Goal: Task Accomplishment & Management: Complete application form

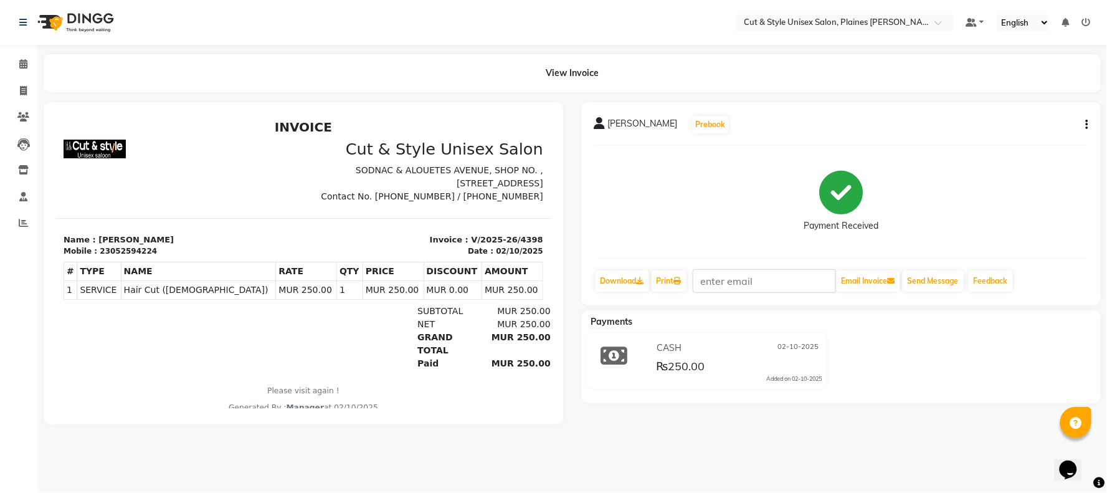
click at [44, 22] on img at bounding box center [74, 22] width 85 height 35
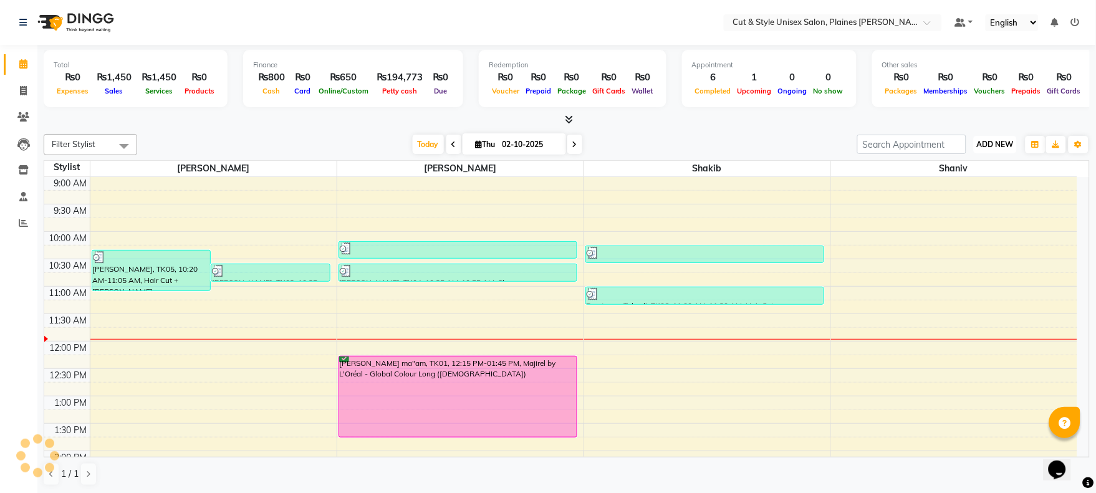
click at [1003, 140] on span "ADD NEW" at bounding box center [995, 144] width 37 height 9
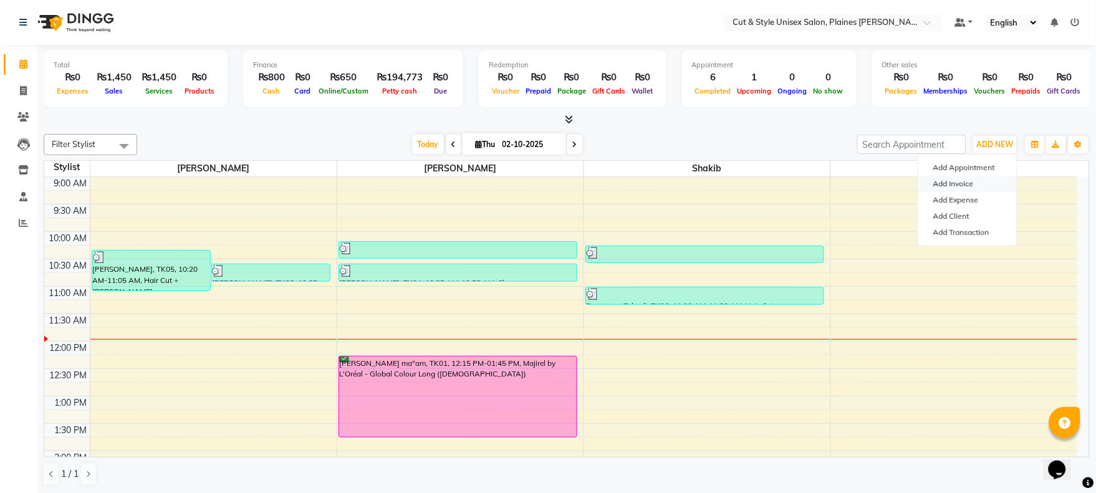
click at [966, 186] on link "Add Invoice" at bounding box center [967, 184] width 98 height 16
select select "service"
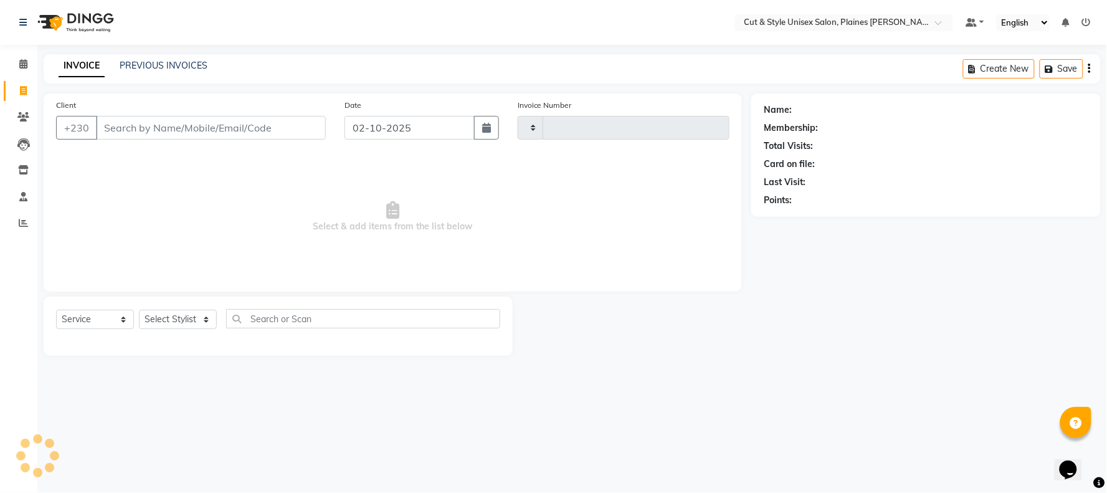
type input "4399"
select select "7731"
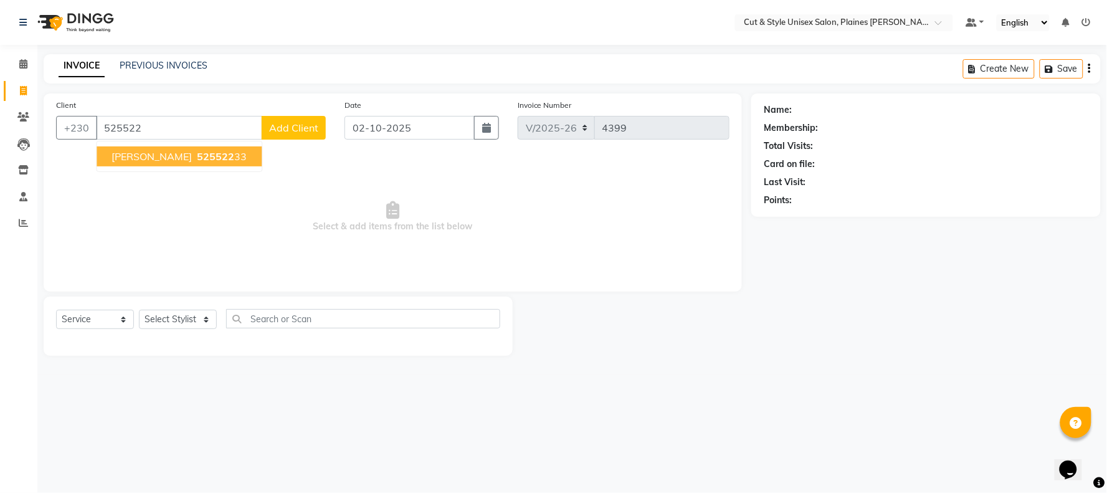
click at [228, 153] on span "525522" at bounding box center [215, 156] width 37 height 12
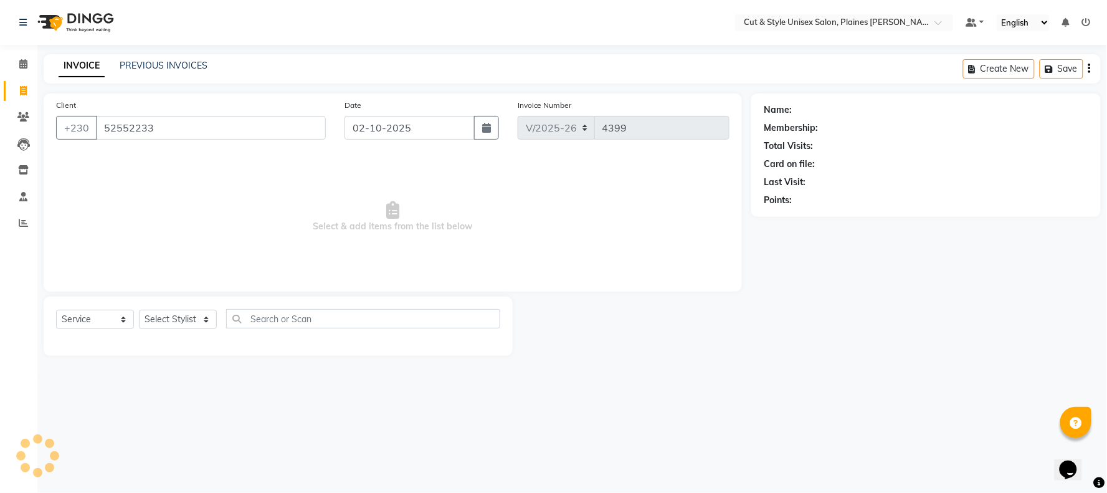
type input "52552233"
click at [211, 324] on select "Select Stylist [PERSON_NAME] Manager [PERSON_NAME]" at bounding box center [178, 319] width 78 height 19
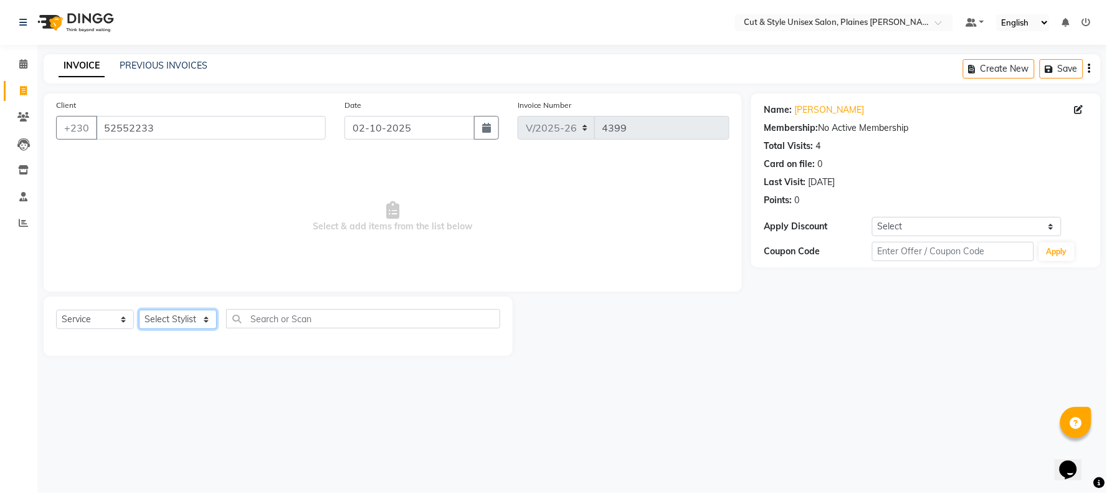
select select "68909"
click at [139, 310] on select "Select Stylist [PERSON_NAME] Manager [PERSON_NAME]" at bounding box center [178, 319] width 78 height 19
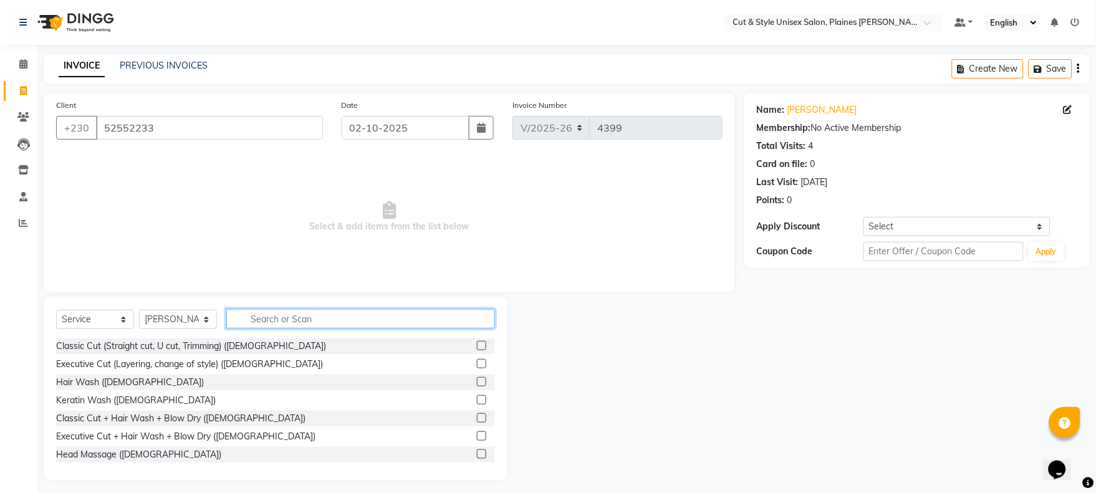
click at [251, 317] on input "text" at bounding box center [360, 318] width 269 height 19
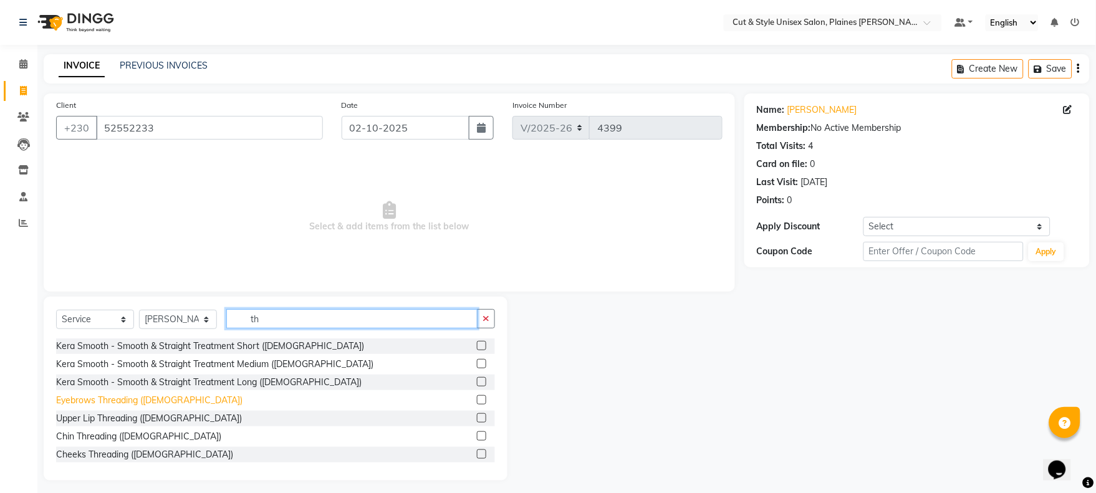
type input "th"
click at [157, 402] on div "Eyebrows Threading ([DEMOGRAPHIC_DATA])" at bounding box center [149, 400] width 186 height 13
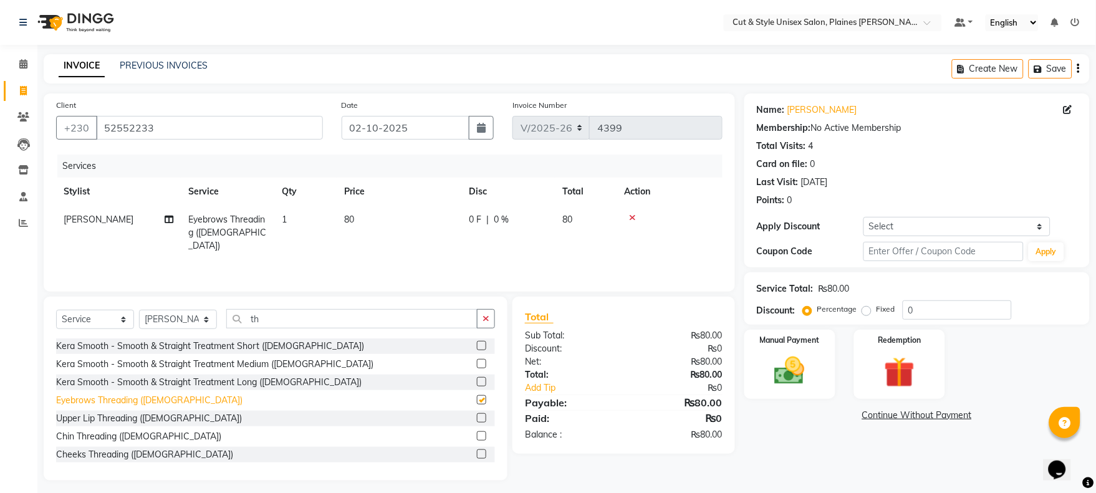
checkbox input "false"
click at [773, 338] on label "Manual Payment" at bounding box center [789, 339] width 62 height 12
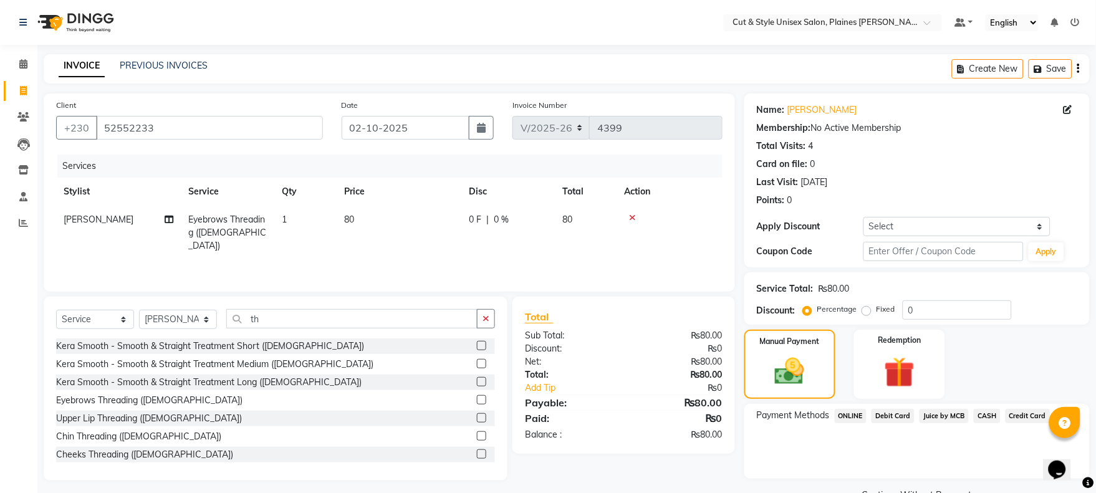
click at [983, 413] on span "CASH" at bounding box center [986, 416] width 27 height 14
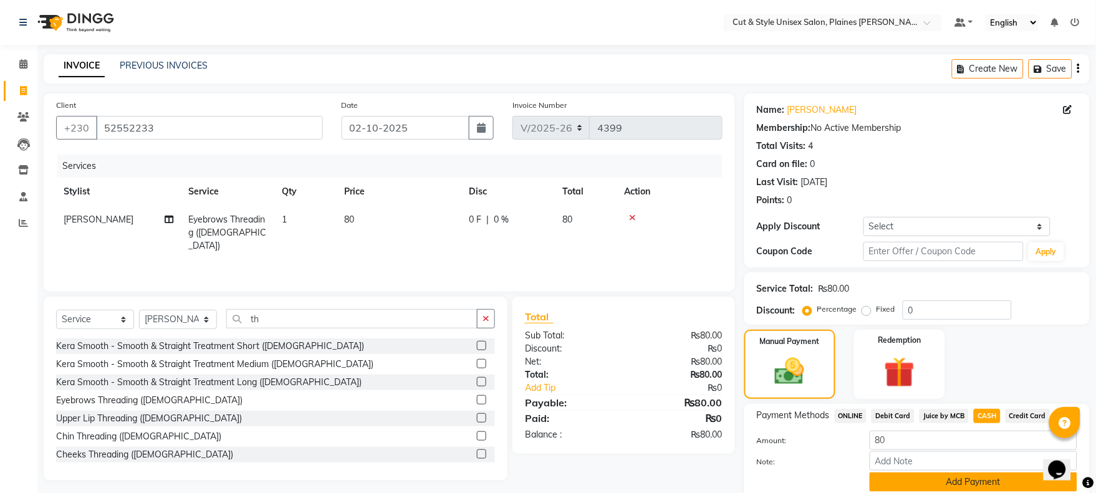
click at [956, 481] on button "Add Payment" at bounding box center [973, 481] width 208 height 19
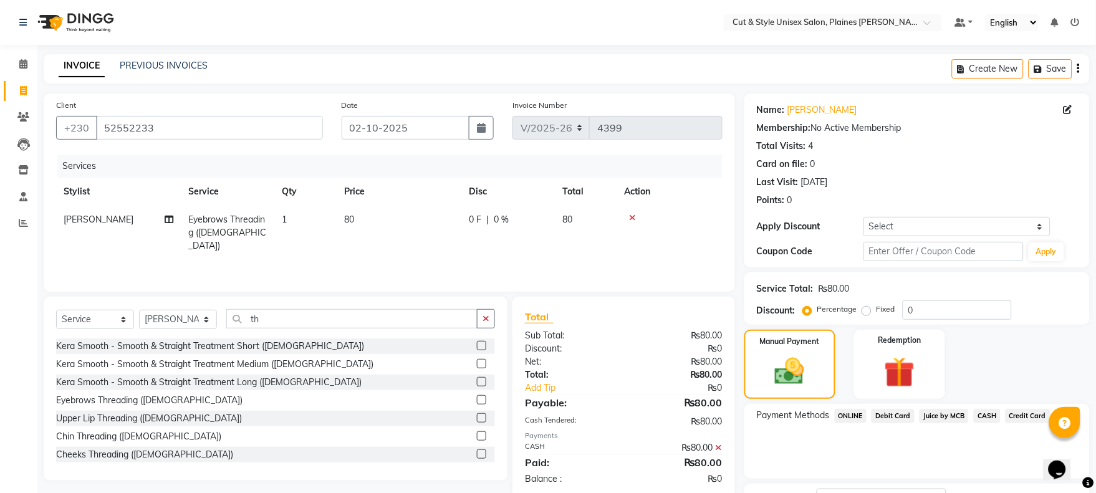
scroll to position [100, 0]
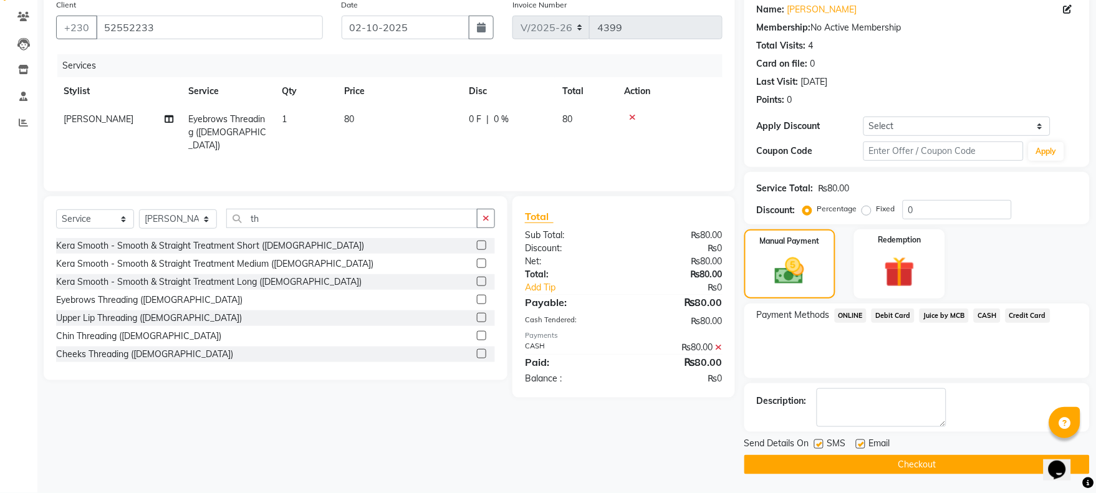
click at [955, 468] on button "Checkout" at bounding box center [916, 464] width 345 height 19
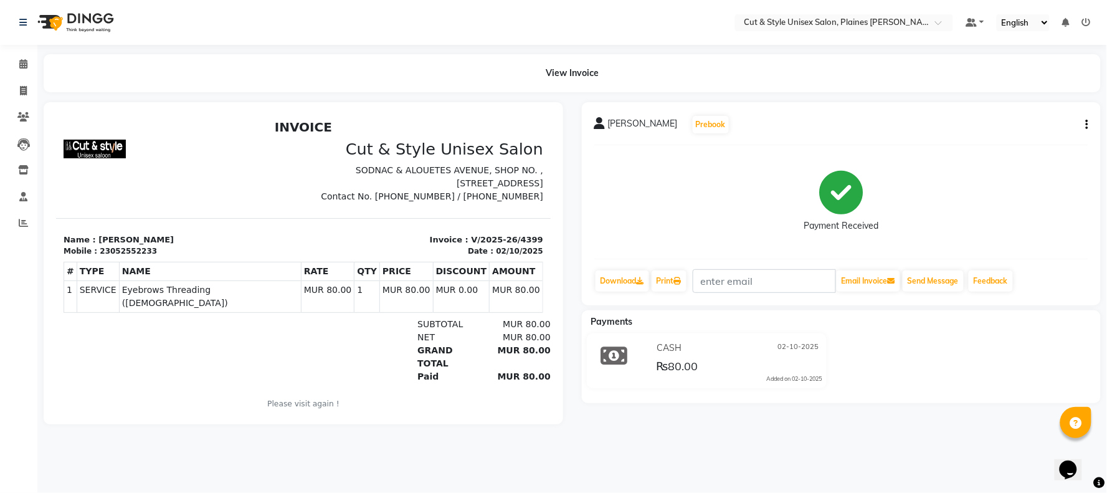
click at [93, 21] on img at bounding box center [74, 22] width 85 height 35
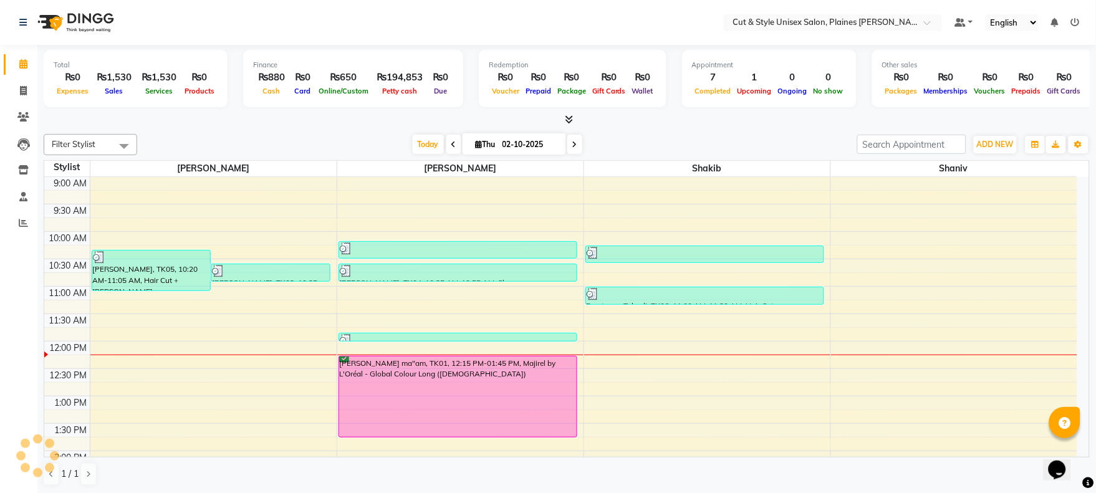
scroll to position [165, 0]
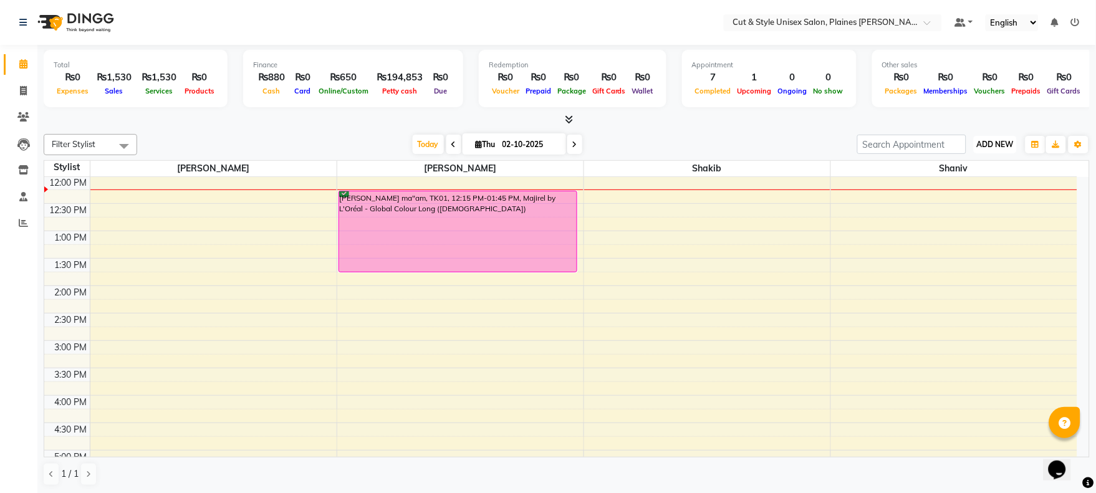
click at [991, 140] on span "ADD NEW" at bounding box center [995, 144] width 37 height 9
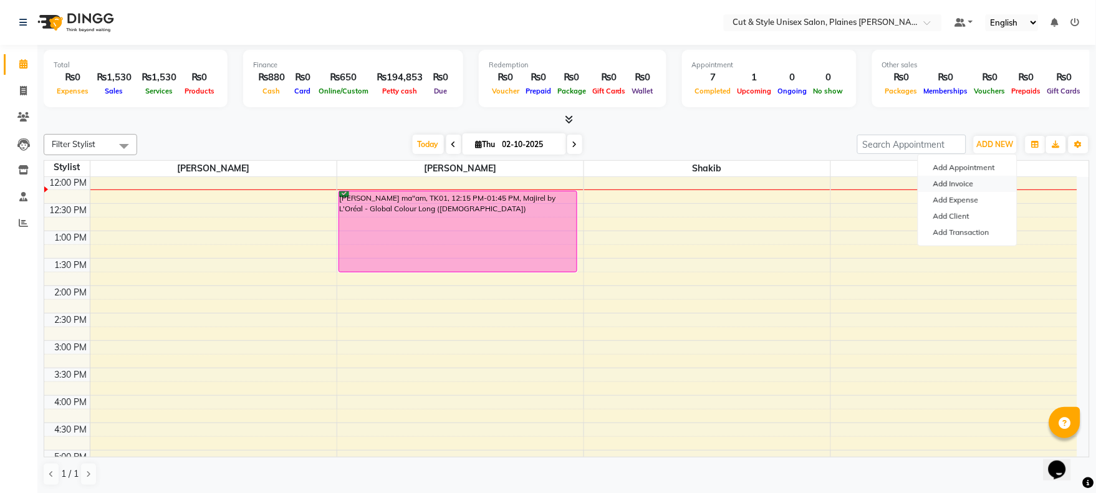
click at [963, 182] on link "Add Invoice" at bounding box center [967, 184] width 98 height 16
select select "service"
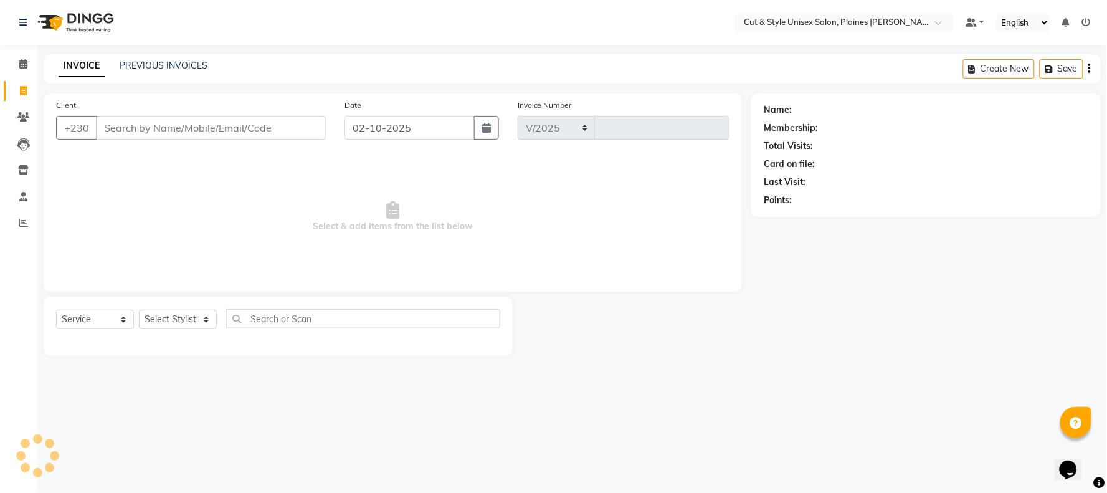
select select "7731"
type input "4400"
click at [161, 320] on select "Select Stylist" at bounding box center [178, 319] width 78 height 19
select select "68908"
click at [139, 310] on select "Select Stylist [PERSON_NAME] Manager [PERSON_NAME]" at bounding box center [178, 319] width 78 height 19
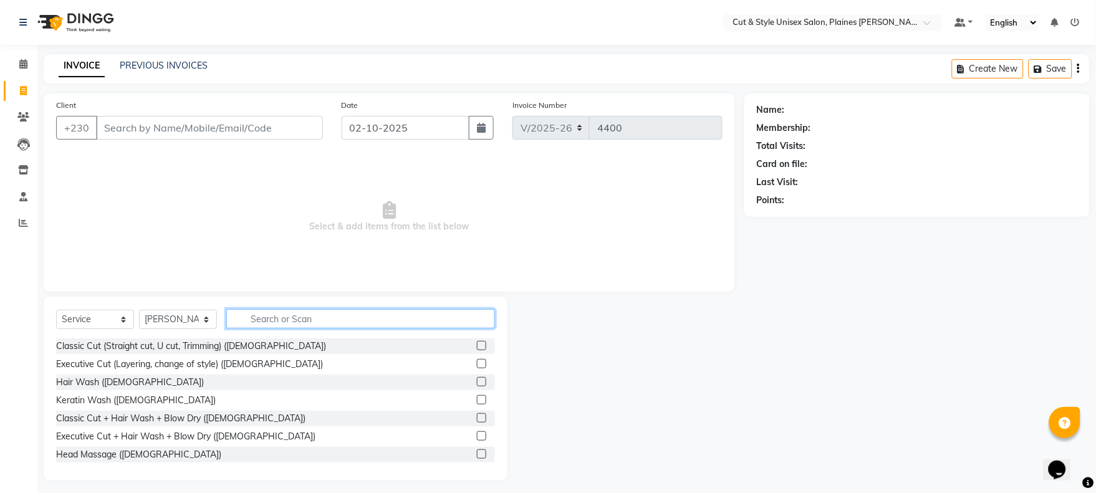
click at [284, 317] on input "text" at bounding box center [360, 318] width 269 height 19
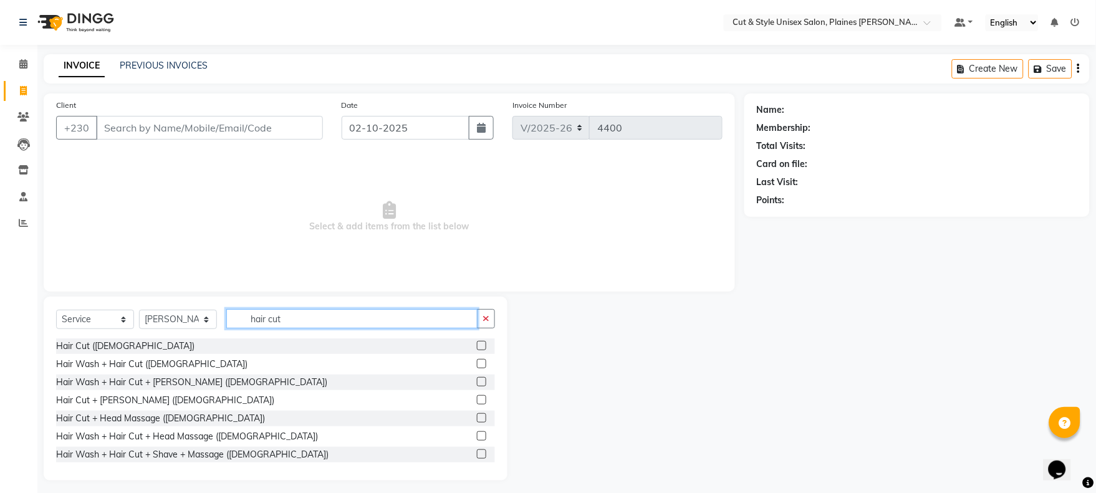
type input "hair cut"
click at [477, 361] on label at bounding box center [481, 363] width 9 height 9
click at [477, 361] on input "checkbox" at bounding box center [481, 364] width 8 height 8
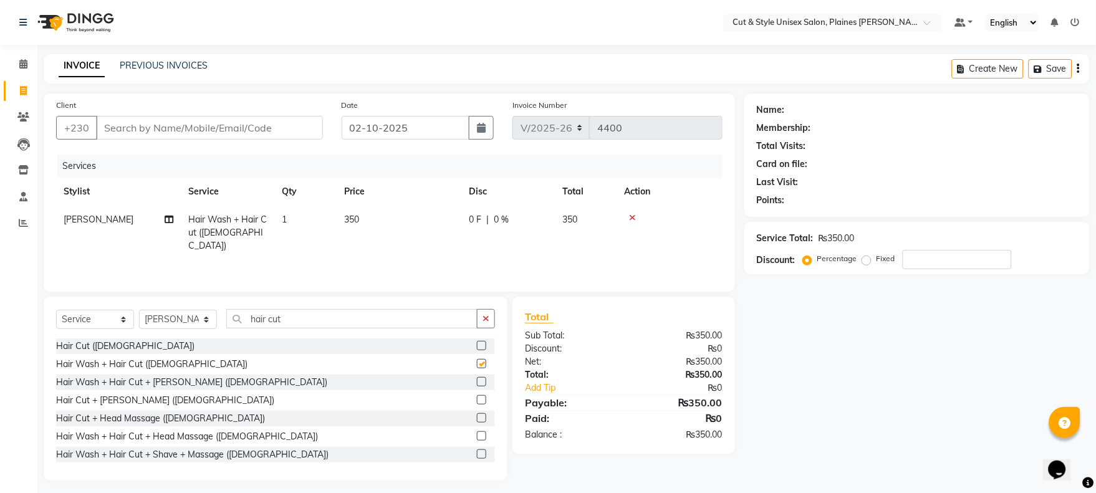
checkbox input "false"
click at [209, 129] on input "Client" at bounding box center [209, 128] width 227 height 24
type input "5"
type input "0"
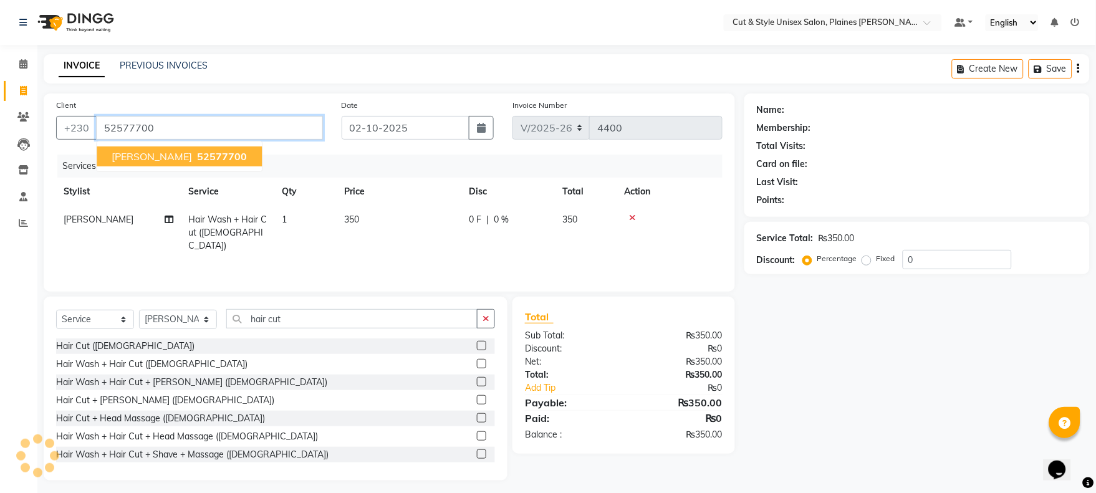
type input "52577700"
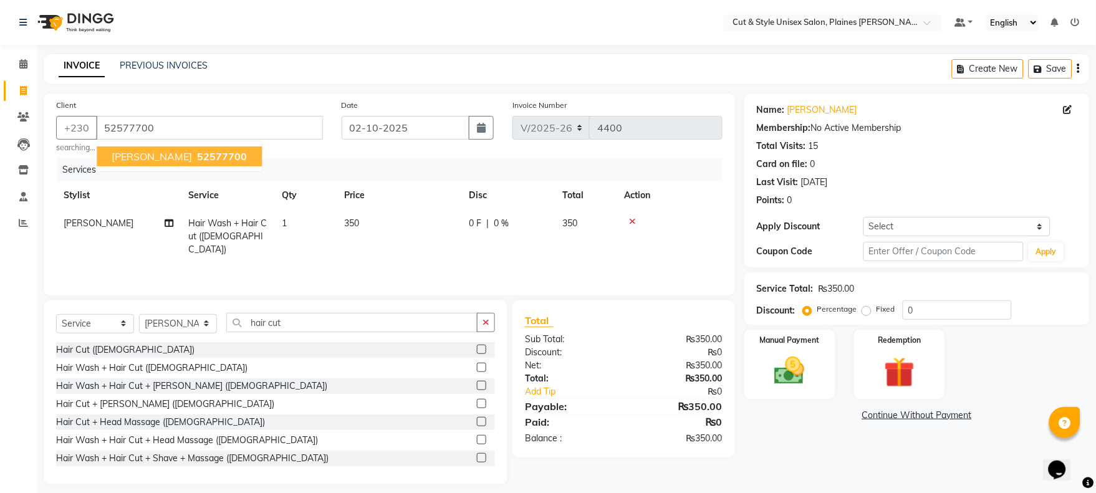
click at [197, 157] on span "52577700" at bounding box center [222, 156] width 50 height 12
click at [794, 375] on img at bounding box center [789, 371] width 52 height 37
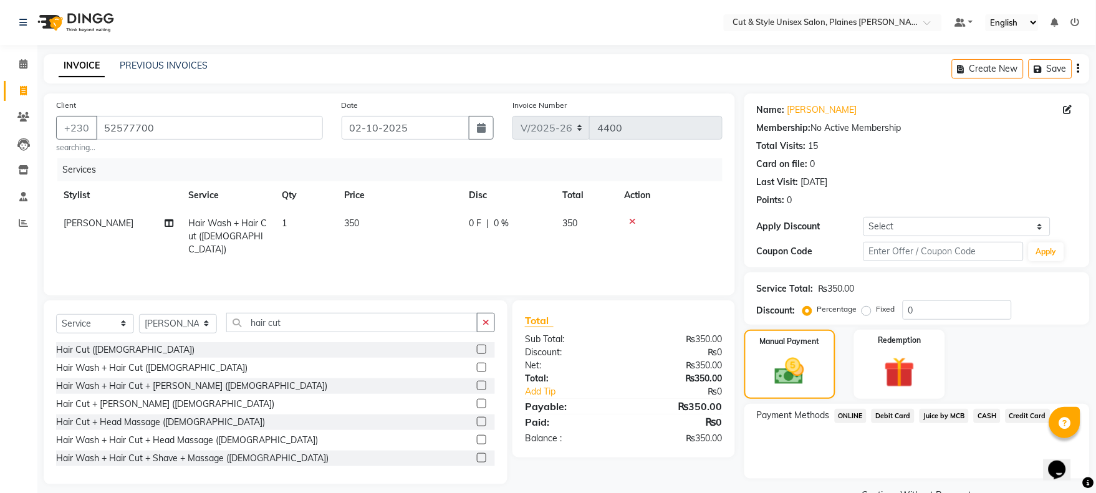
click at [978, 409] on span "CASH" at bounding box center [986, 416] width 27 height 14
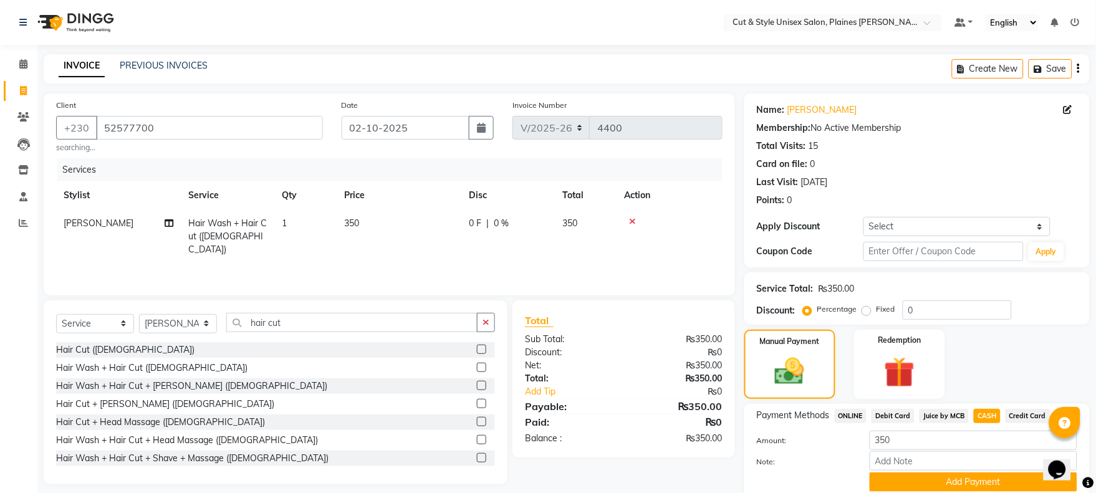
scroll to position [47, 0]
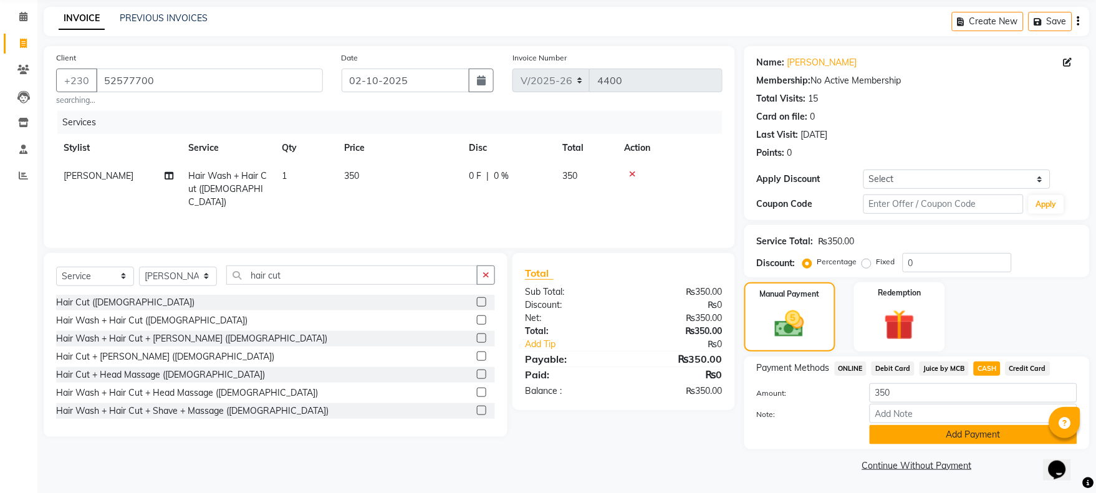
click at [973, 427] on button "Add Payment" at bounding box center [973, 434] width 208 height 19
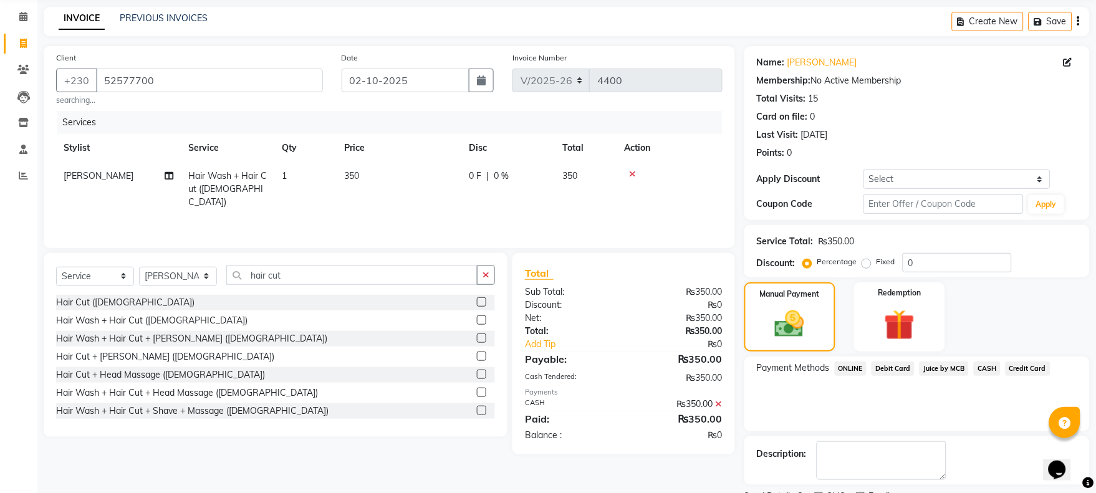
scroll to position [100, 0]
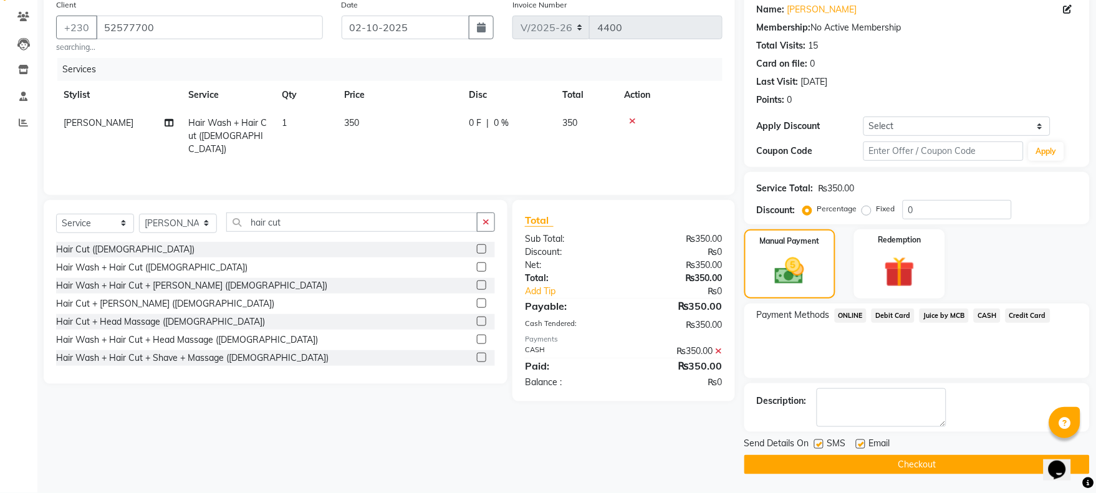
click at [953, 458] on button "Checkout" at bounding box center [916, 464] width 345 height 19
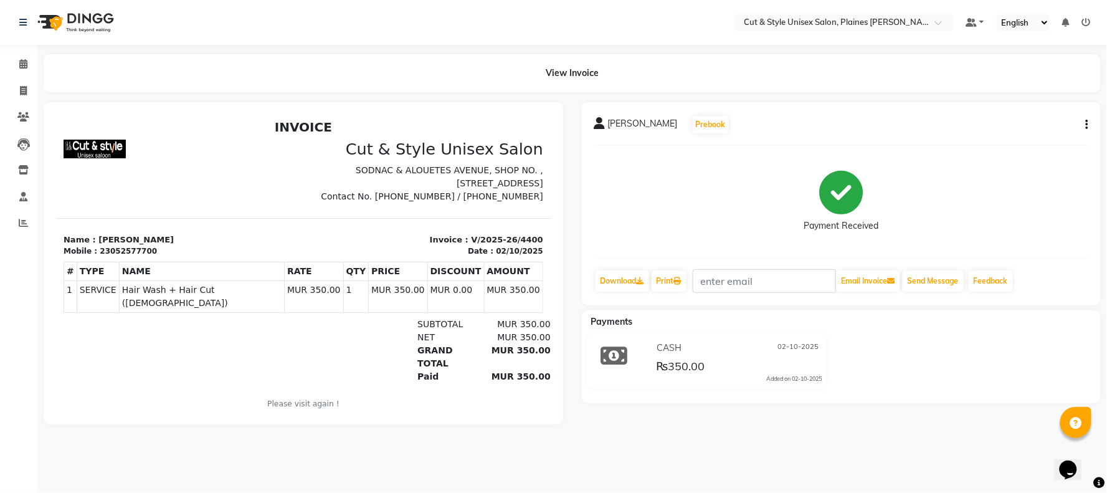
click at [87, 15] on img at bounding box center [74, 22] width 85 height 35
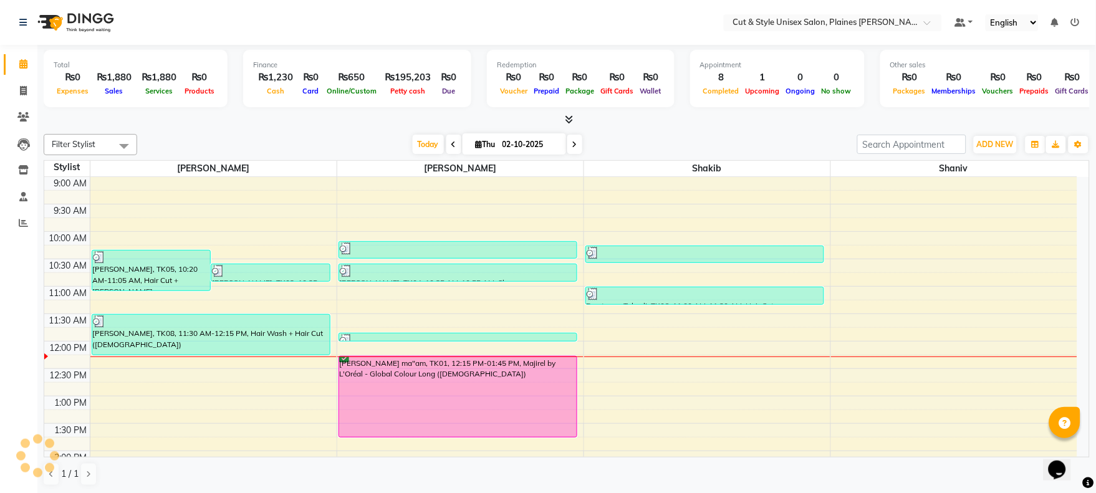
scroll to position [165, 0]
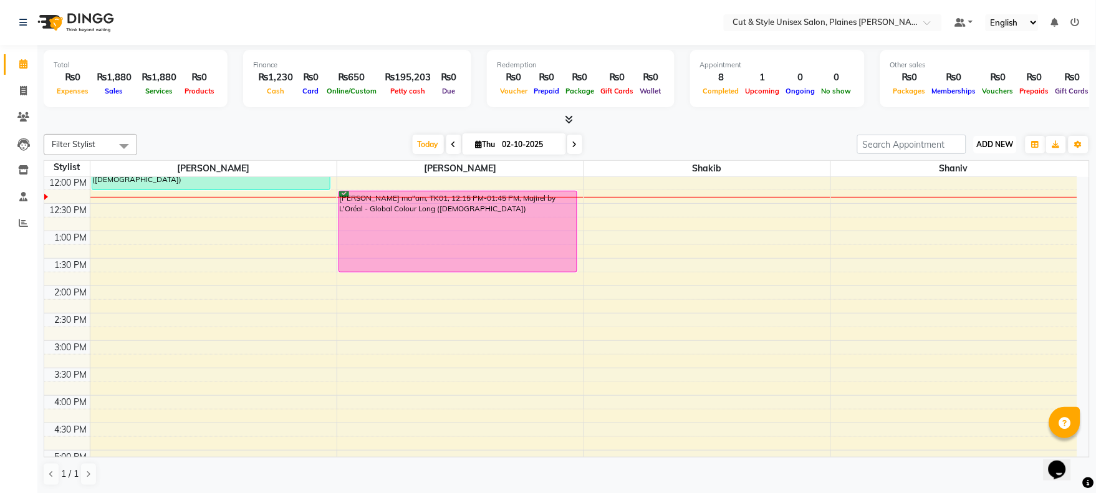
click at [1002, 143] on span "ADD NEW" at bounding box center [995, 144] width 37 height 9
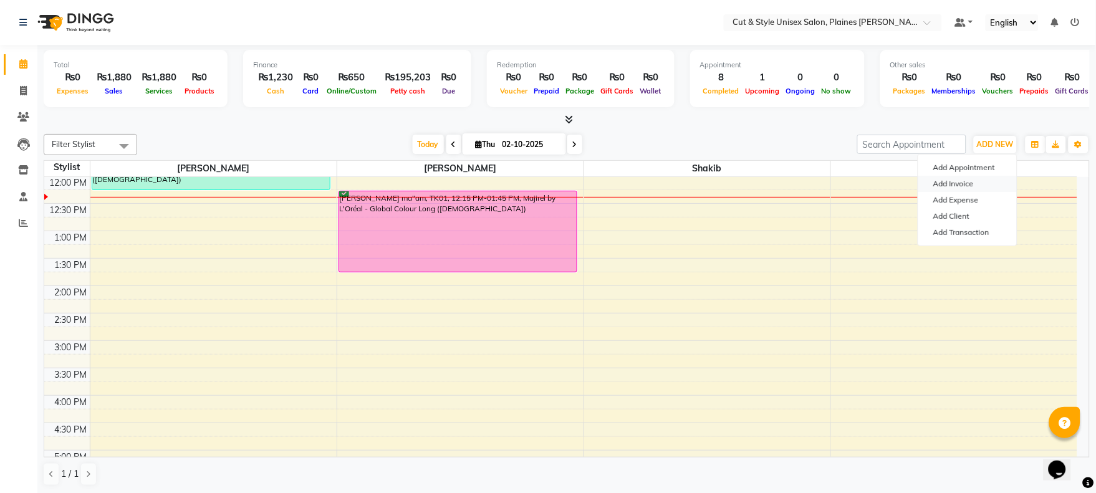
click at [946, 181] on link "Add Invoice" at bounding box center [967, 184] width 98 height 16
select select "service"
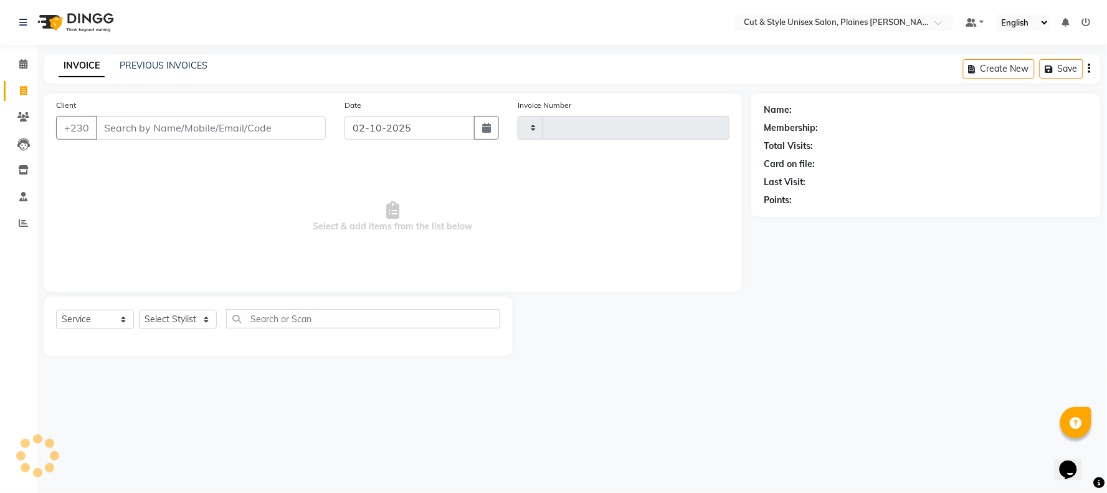
type input "4401"
select select "7731"
click at [151, 129] on input "Client" at bounding box center [211, 128] width 230 height 24
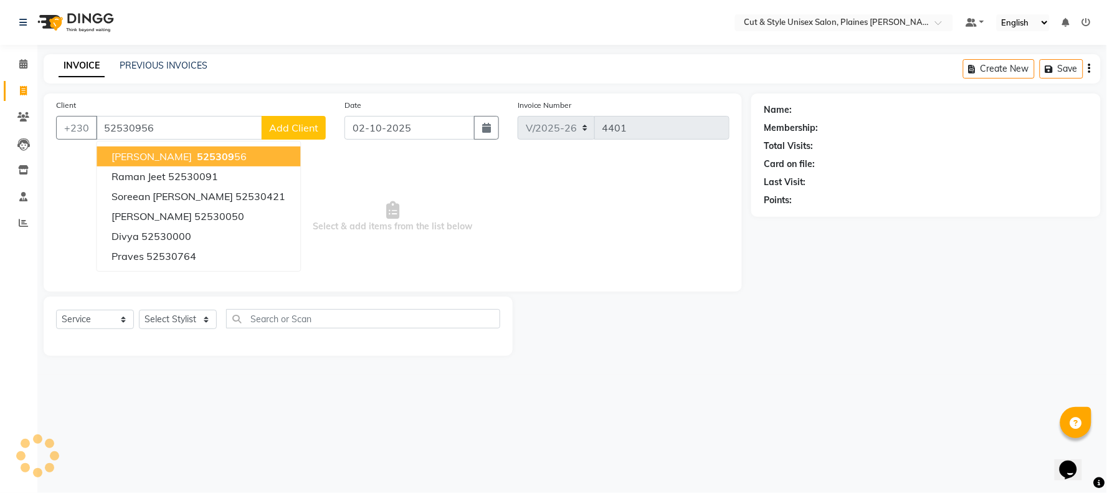
type input "52530956"
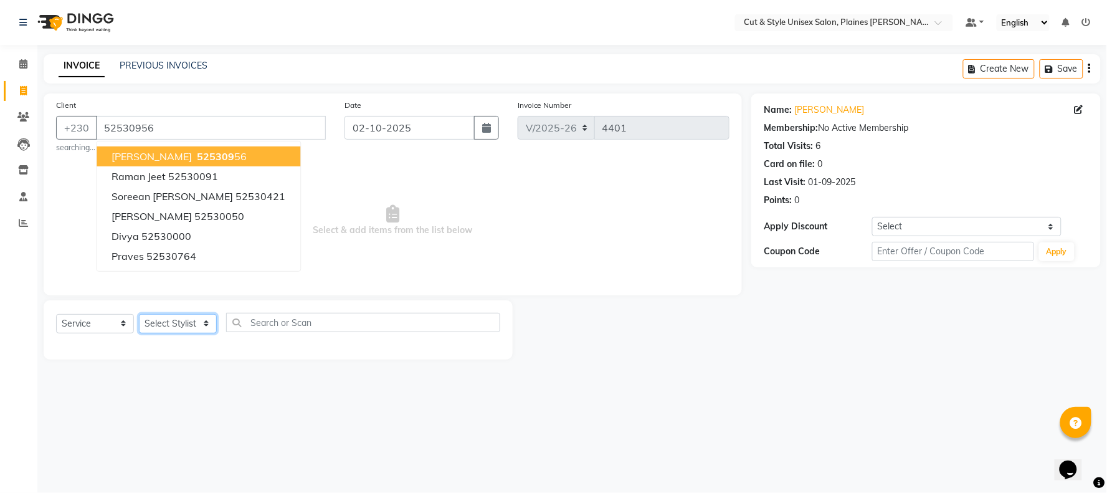
click at [158, 326] on select "Select Stylist [PERSON_NAME] Manager [PERSON_NAME]" at bounding box center [178, 323] width 78 height 19
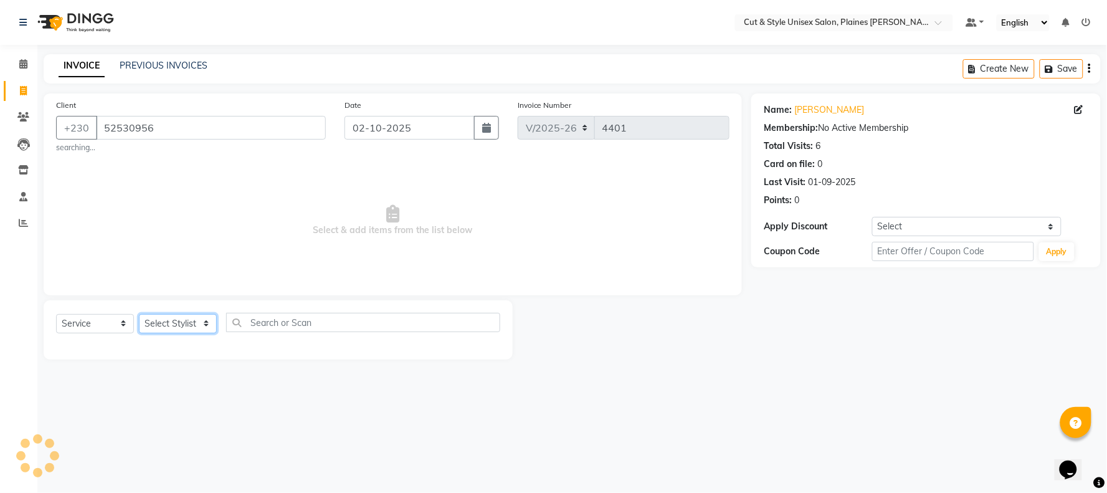
select select "68909"
click at [139, 314] on select "Select Stylist [PERSON_NAME] Manager [PERSON_NAME]" at bounding box center [178, 323] width 78 height 19
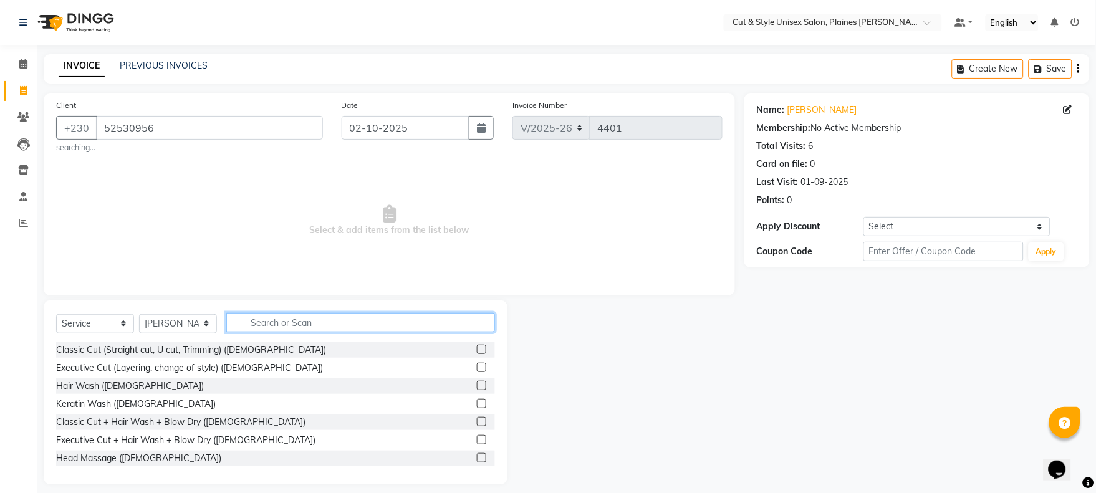
click at [304, 319] on input "text" at bounding box center [360, 322] width 269 height 19
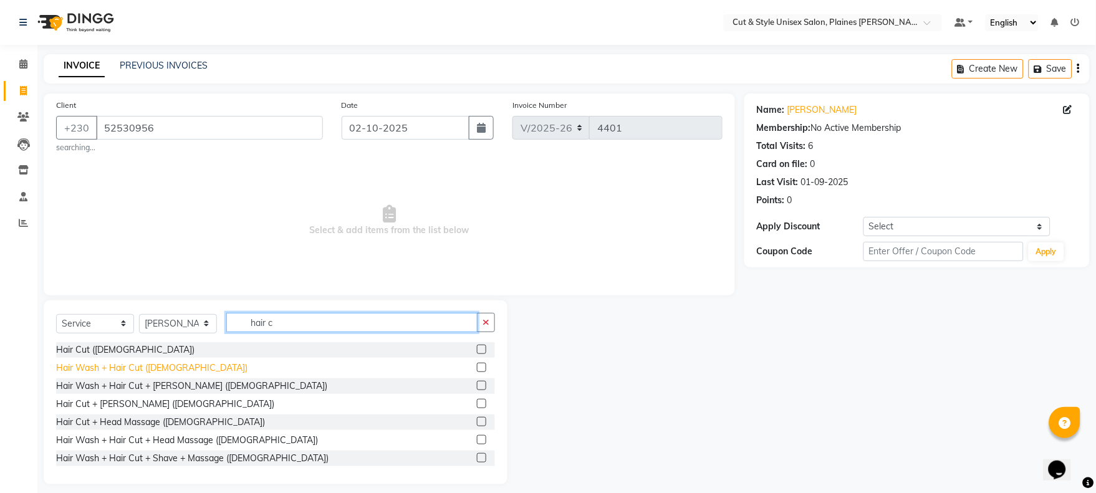
type input "hair c"
click at [125, 354] on div "Hair Cut ([DEMOGRAPHIC_DATA])" at bounding box center [275, 350] width 439 height 16
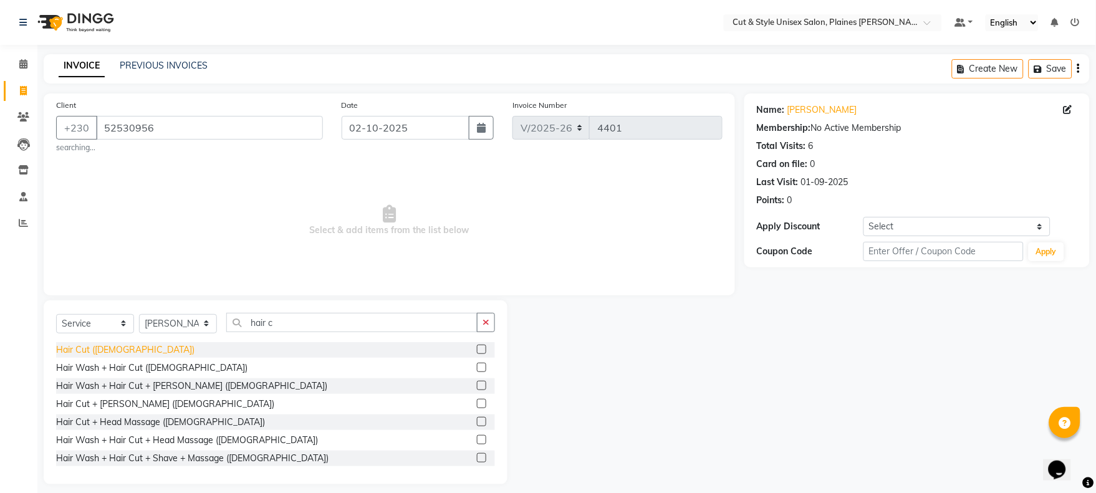
click at [98, 346] on div "Hair Cut ([DEMOGRAPHIC_DATA])" at bounding box center [125, 349] width 138 height 13
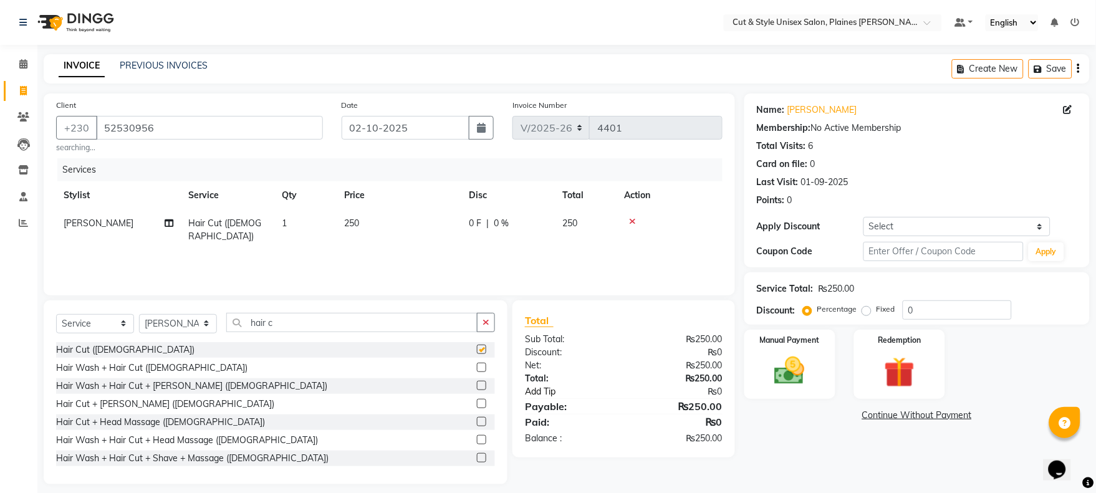
checkbox input "false"
click at [788, 363] on img at bounding box center [789, 371] width 52 height 37
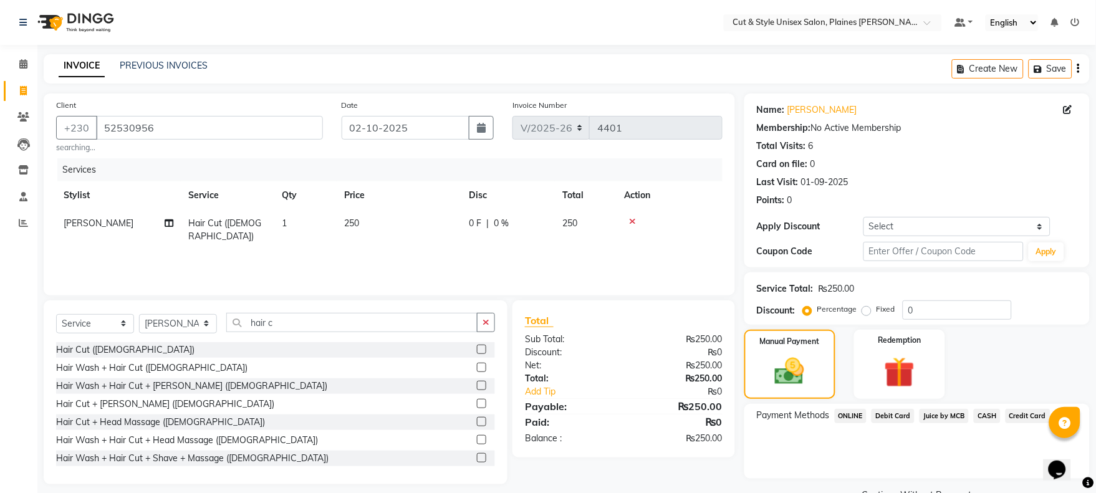
click at [881, 415] on span "Debit Card" at bounding box center [892, 416] width 43 height 14
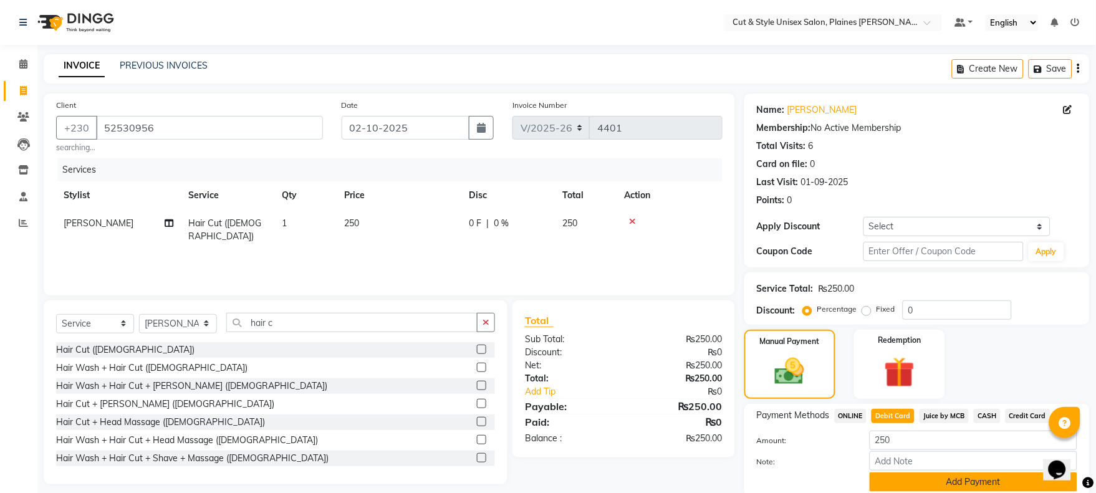
scroll to position [47, 0]
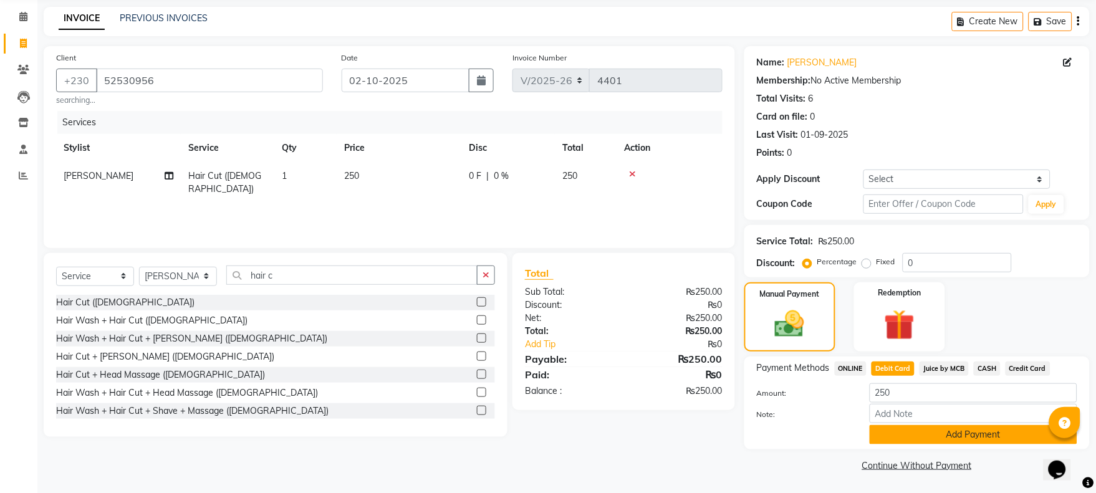
click at [929, 439] on button "Add Payment" at bounding box center [973, 434] width 208 height 19
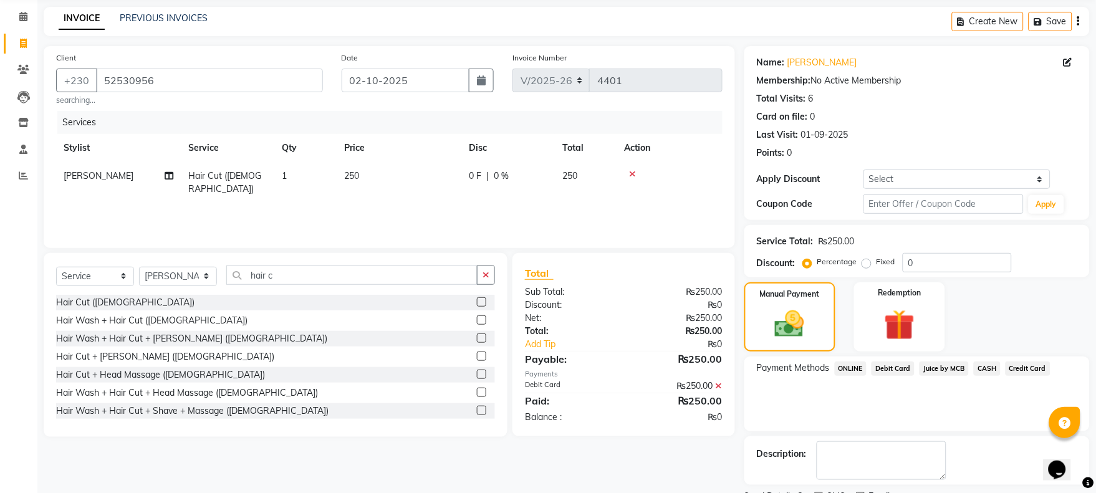
scroll to position [100, 0]
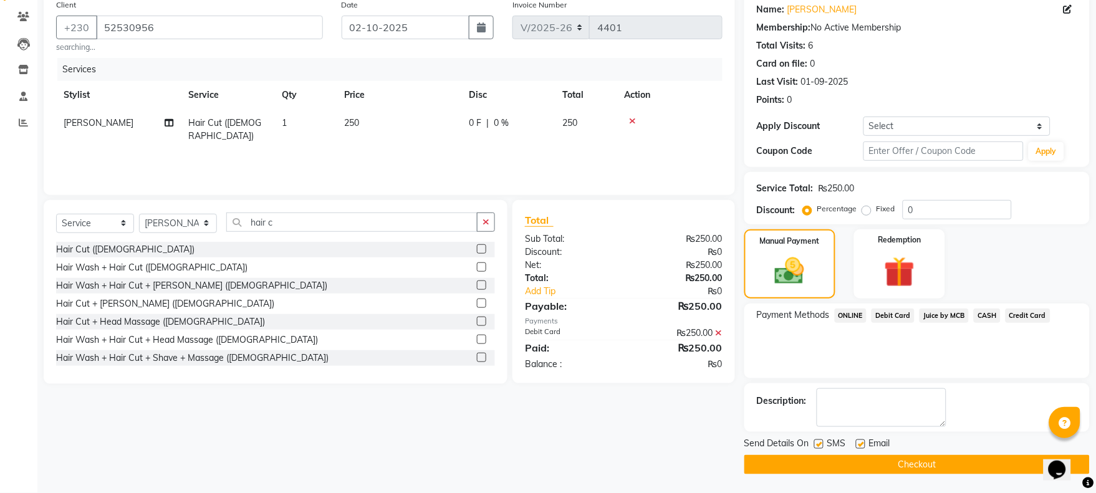
click at [907, 469] on button "Checkout" at bounding box center [916, 464] width 345 height 19
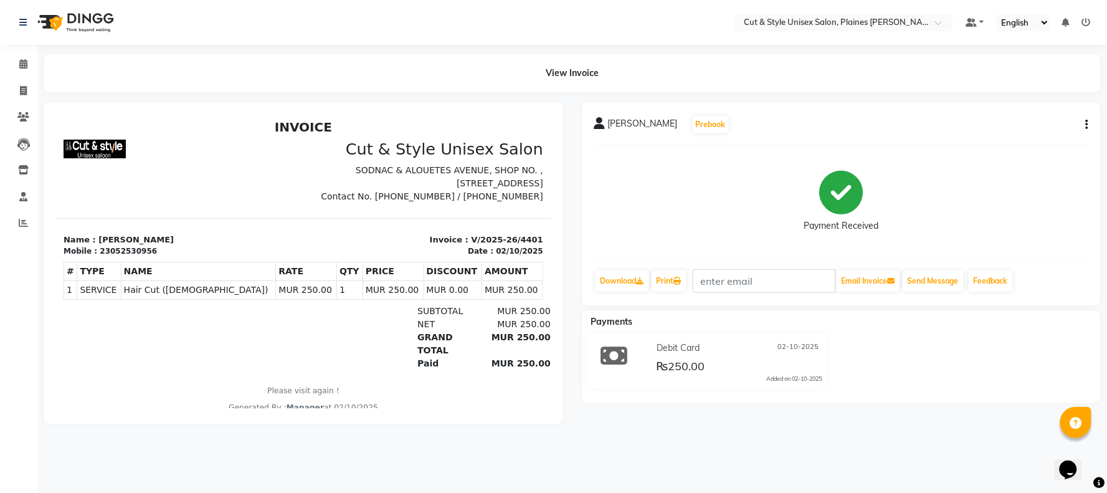
click at [91, 24] on img at bounding box center [74, 22] width 85 height 35
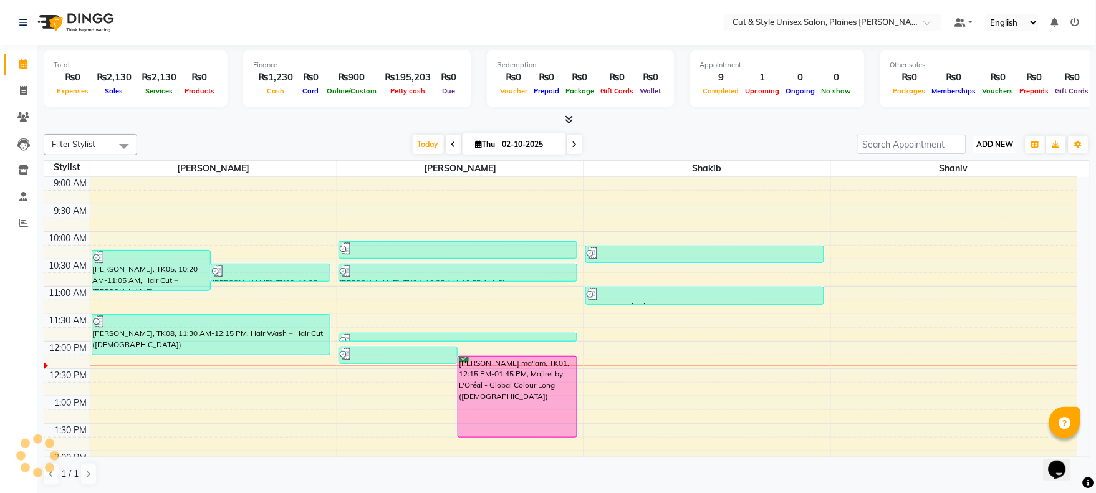
click at [985, 140] on span "ADD NEW" at bounding box center [995, 144] width 37 height 9
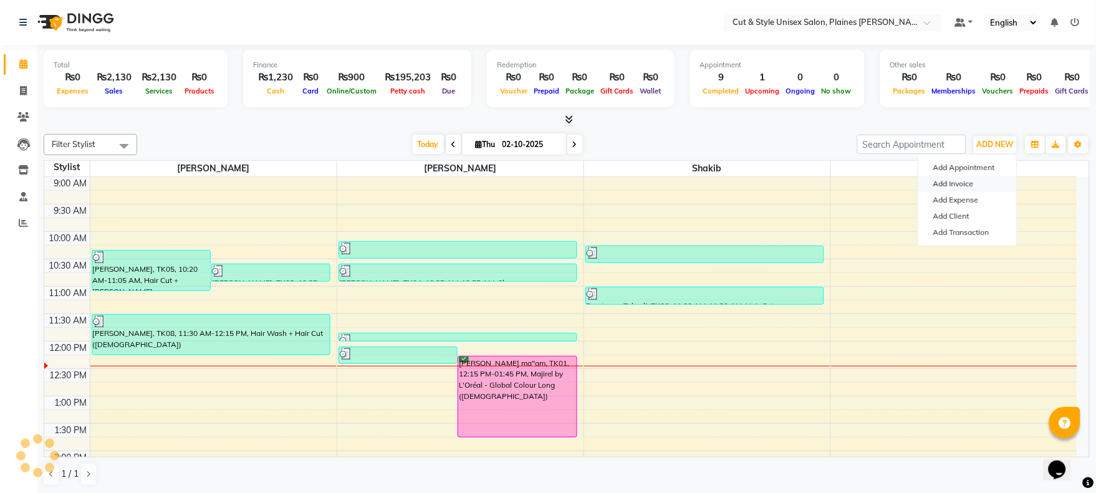
click at [962, 184] on link "Add Invoice" at bounding box center [967, 184] width 98 height 16
select select "service"
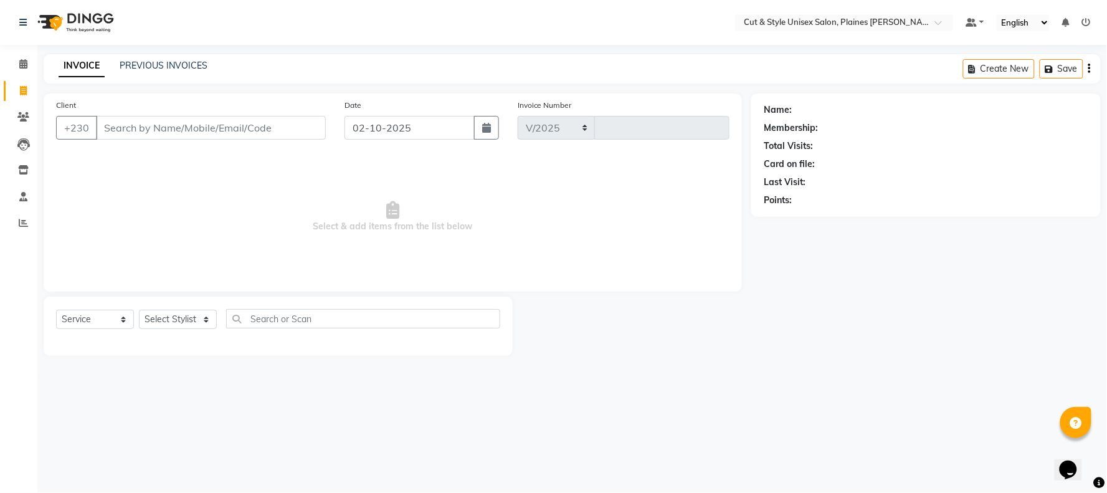
select select "7731"
type input "4402"
click at [195, 313] on select "Select Stylist" at bounding box center [178, 319] width 78 height 19
select select "68910"
click at [139, 310] on select "Select Stylist [PERSON_NAME] Manager [PERSON_NAME]" at bounding box center [178, 319] width 78 height 19
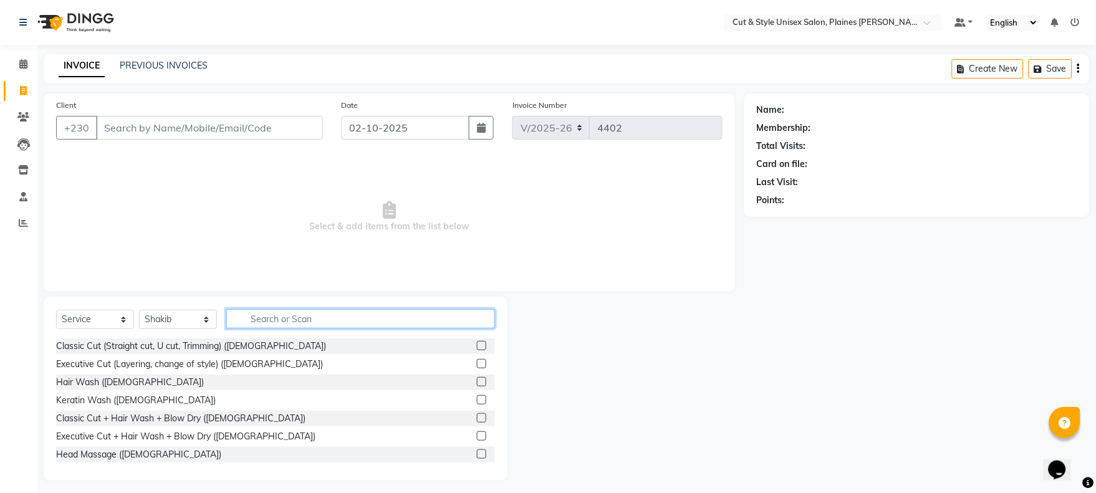
click at [285, 320] on input "text" at bounding box center [360, 318] width 269 height 19
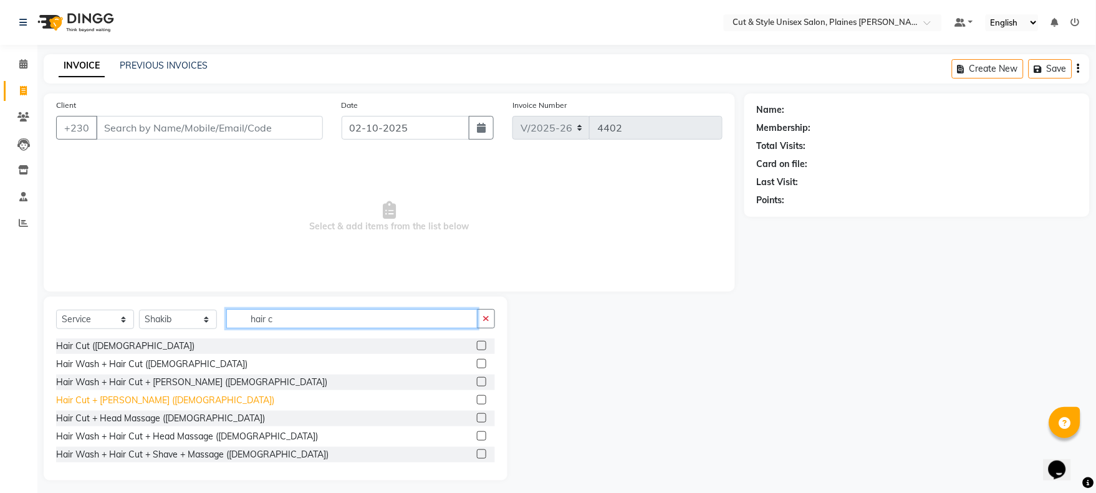
type input "hair c"
click at [138, 403] on div "Hair Cut + [PERSON_NAME] ([DEMOGRAPHIC_DATA])" at bounding box center [165, 400] width 218 height 13
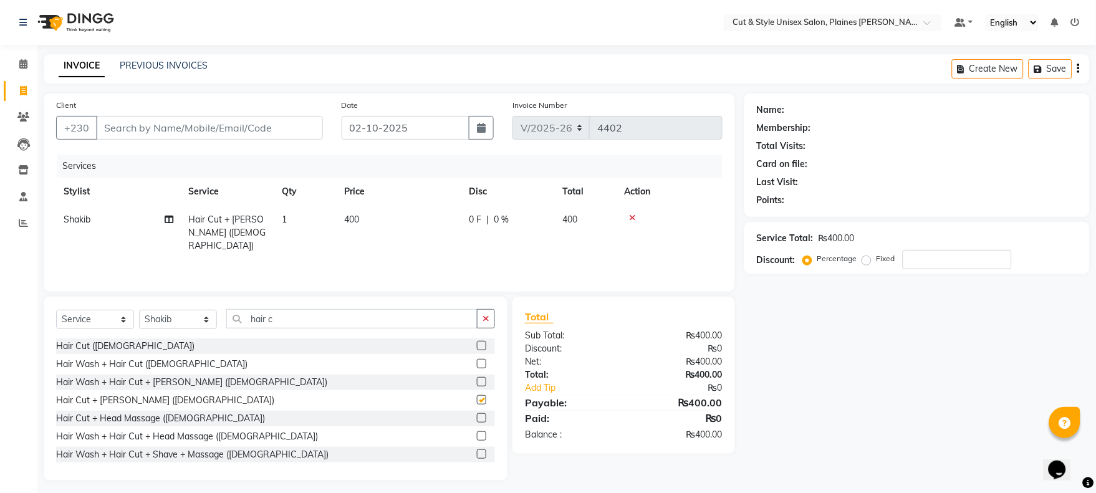
checkbox input "false"
click at [265, 133] on input "Client" at bounding box center [209, 128] width 227 height 24
type input "a"
type input "0"
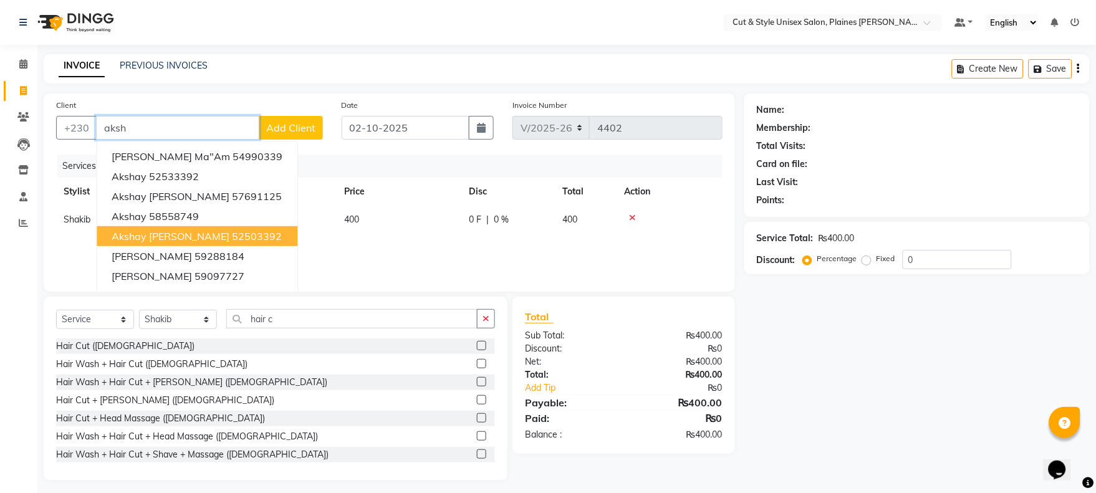
click at [254, 237] on ngb-highlight "52503392" at bounding box center [257, 236] width 50 height 12
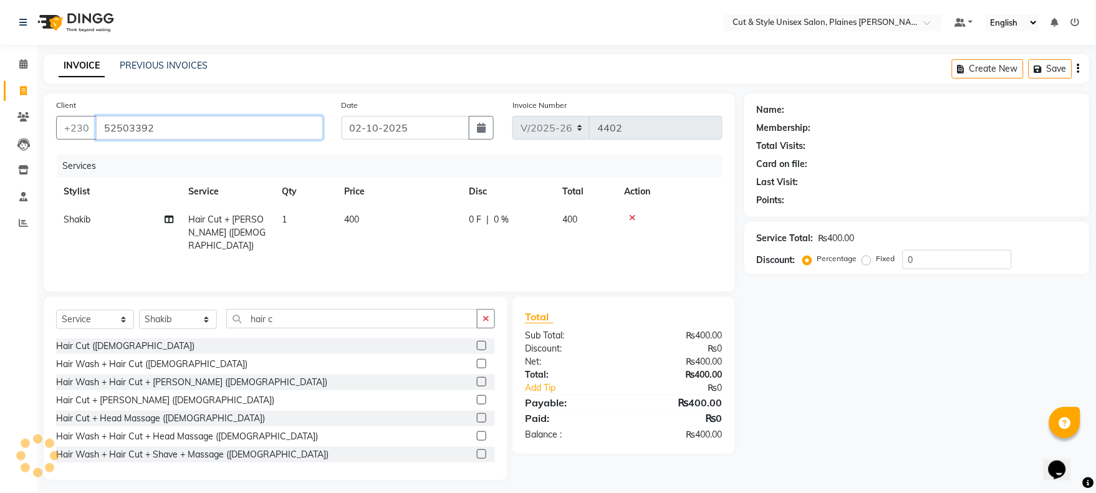
type input "52503392"
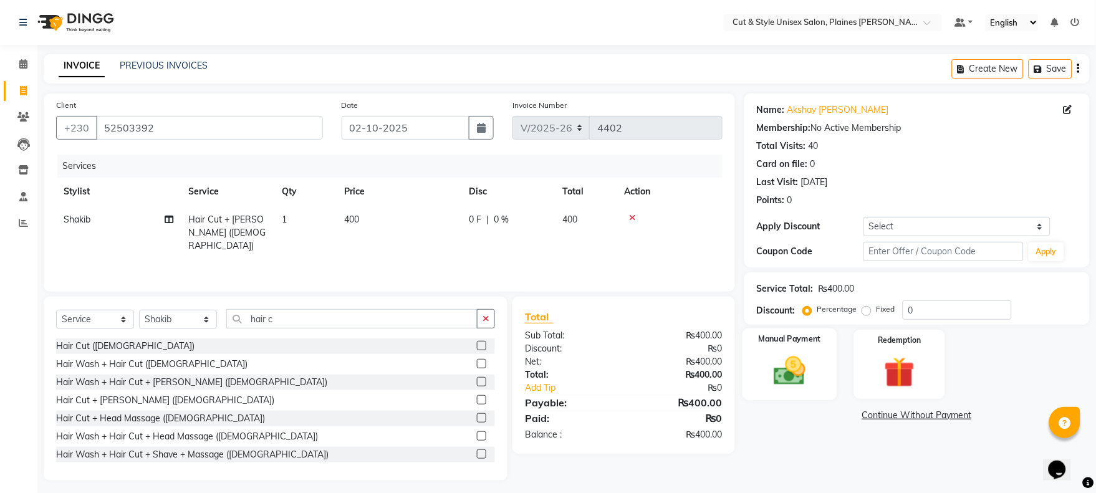
click at [787, 351] on div "Manual Payment" at bounding box center [789, 364] width 95 height 72
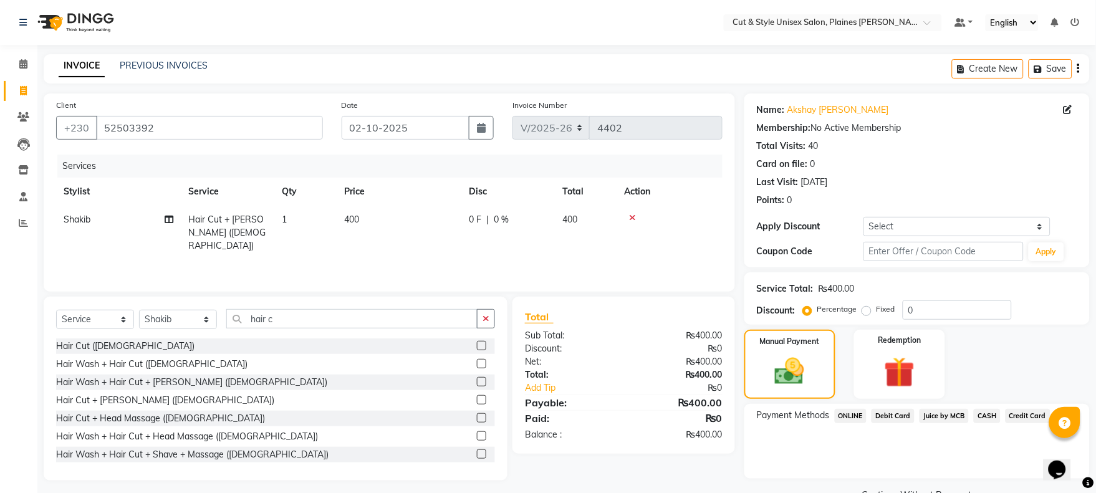
click at [955, 418] on span "Juice by MCB" at bounding box center [943, 416] width 49 height 14
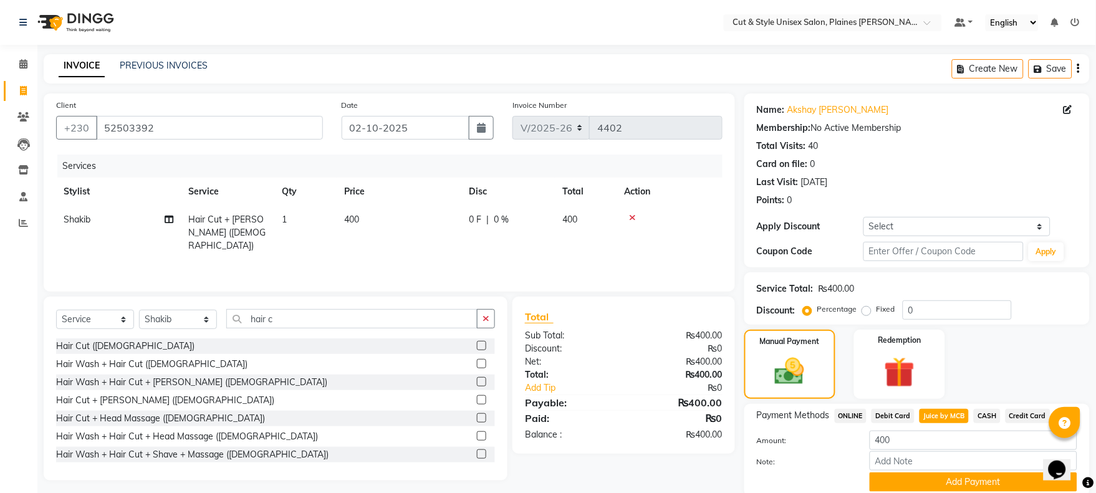
click at [975, 477] on button "Add Payment" at bounding box center [973, 481] width 208 height 19
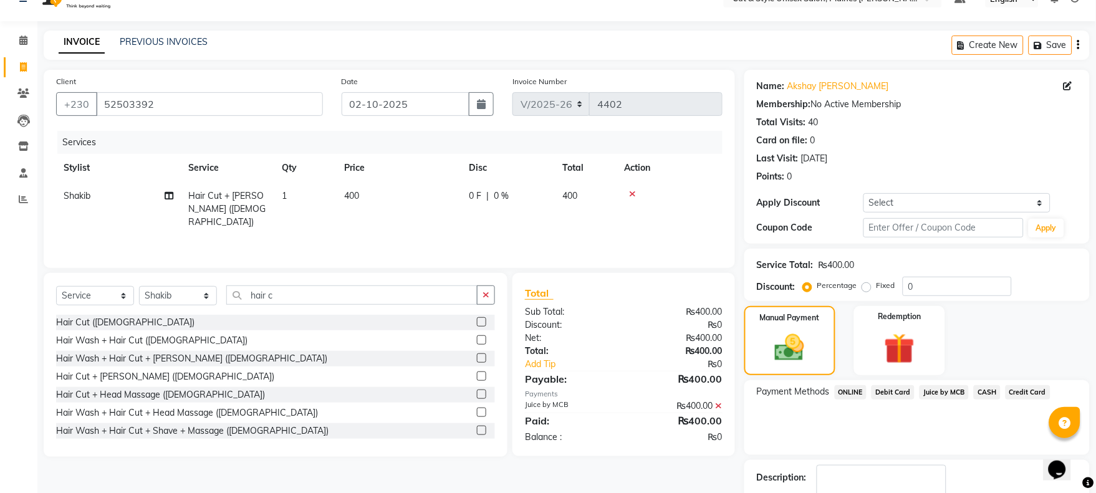
scroll to position [100, 0]
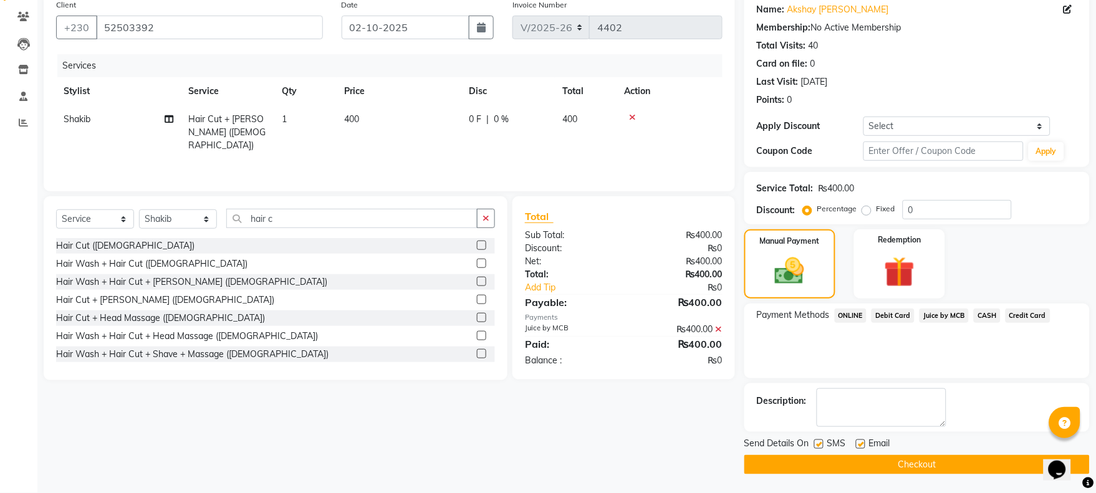
click at [974, 472] on button "Checkout" at bounding box center [916, 464] width 345 height 19
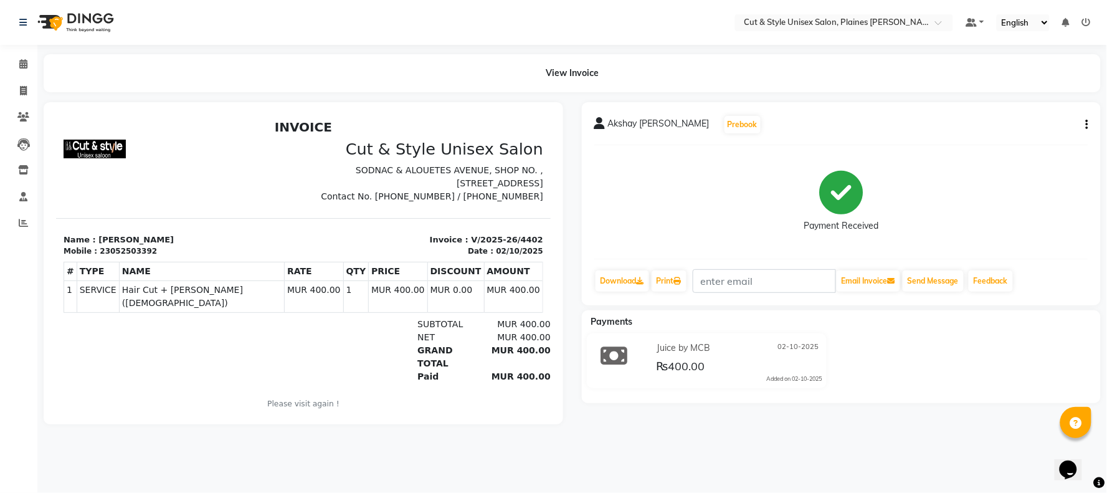
click at [70, 19] on img at bounding box center [74, 22] width 85 height 35
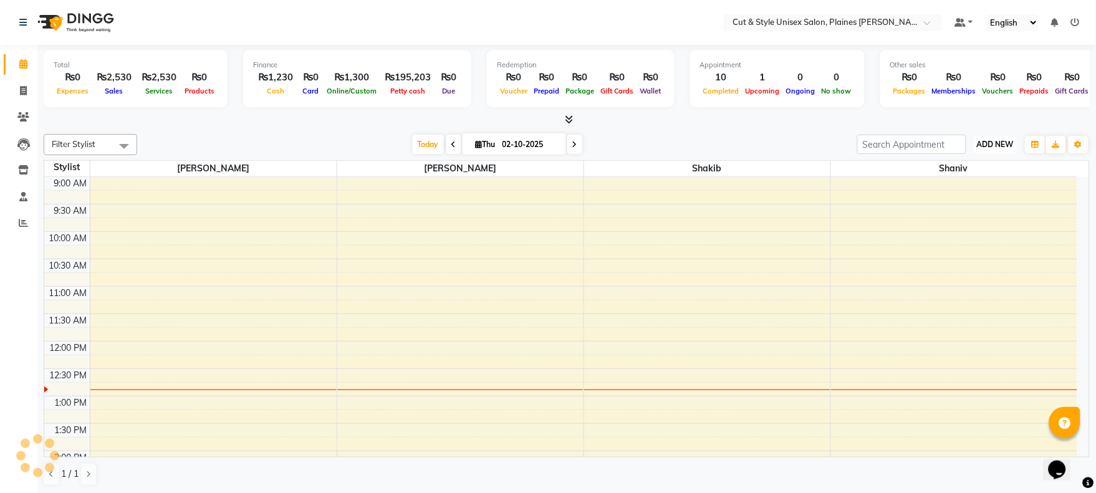
click at [993, 136] on button "ADD NEW Toggle Dropdown" at bounding box center [994, 144] width 43 height 17
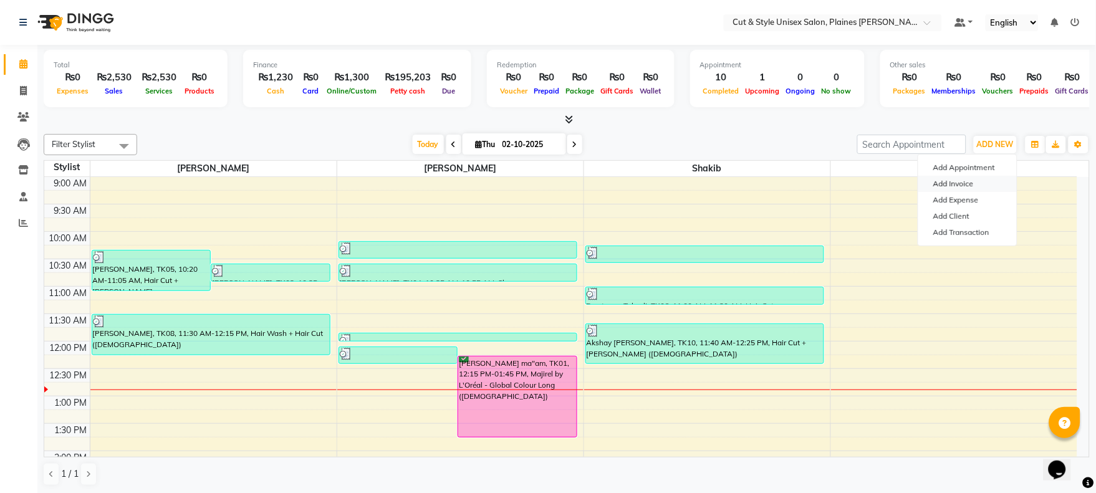
click at [973, 183] on link "Add Invoice" at bounding box center [967, 184] width 98 height 16
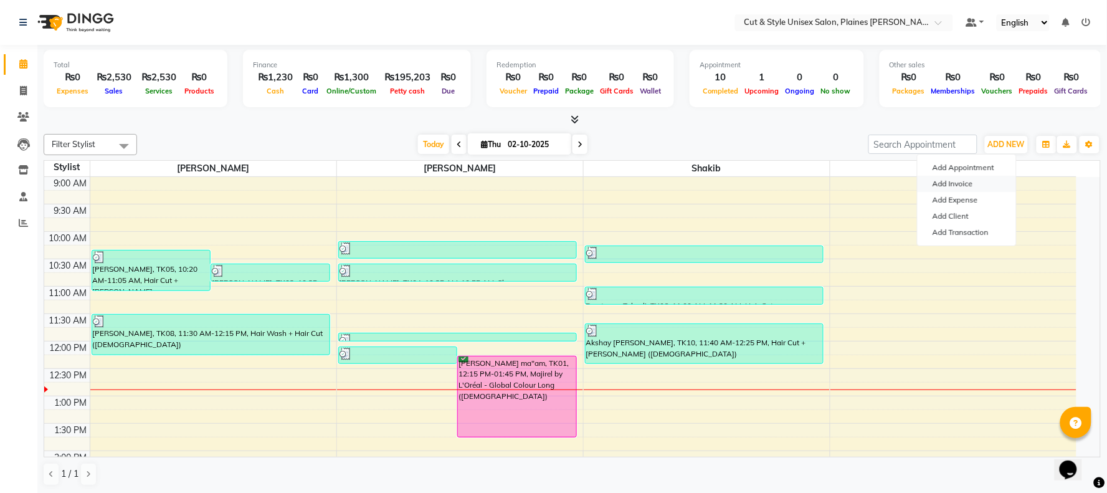
select select "service"
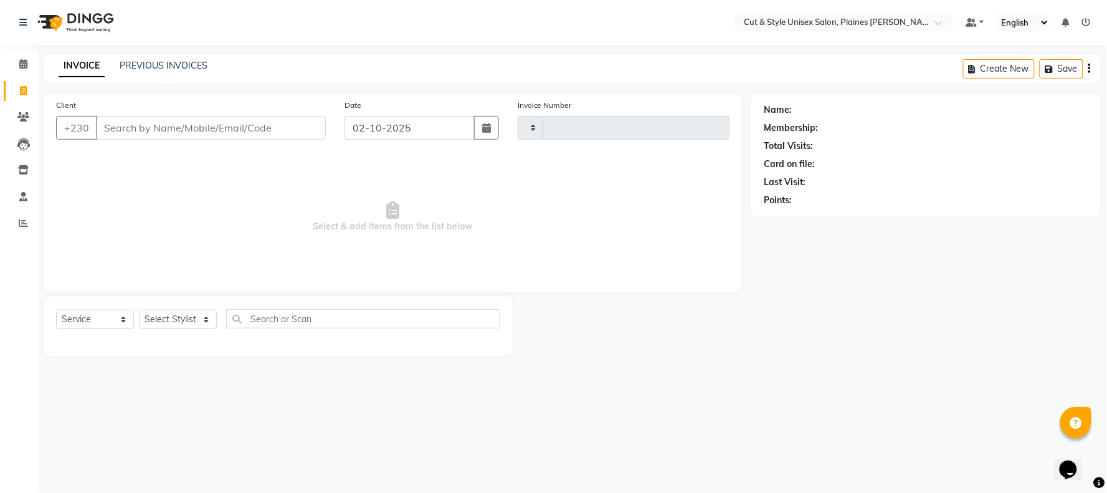
type input "4403"
select select "7731"
click at [236, 137] on input "Client" at bounding box center [211, 128] width 230 height 24
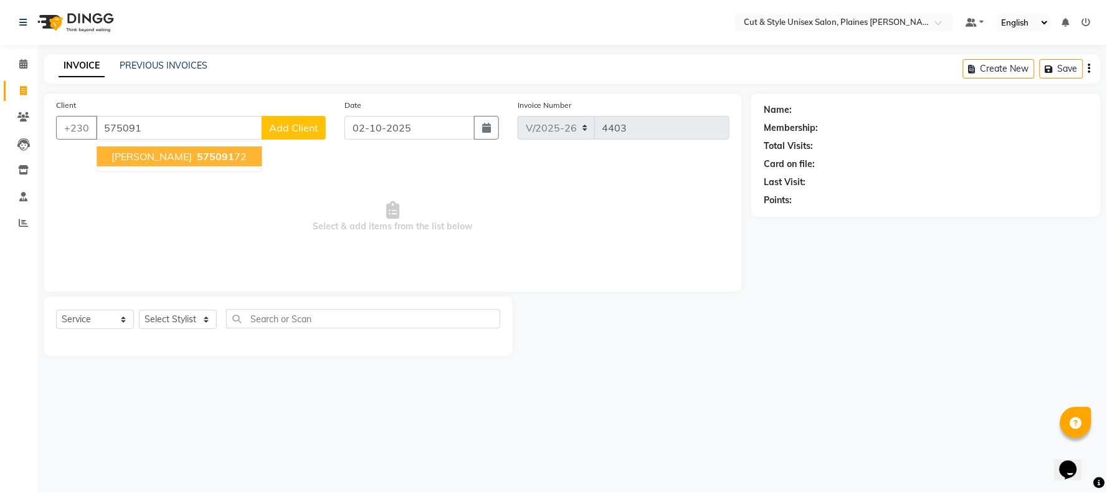
click at [197, 153] on span "575091" at bounding box center [215, 156] width 37 height 12
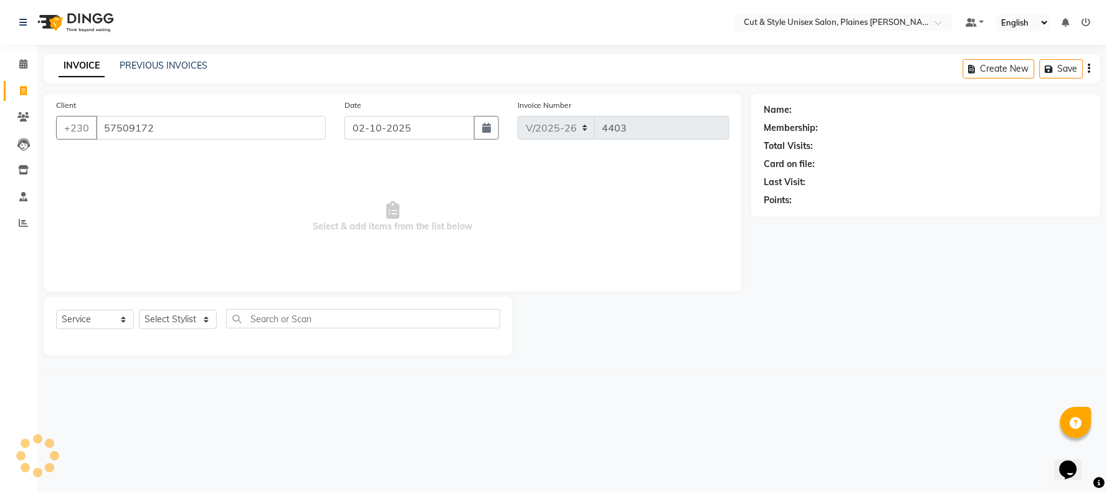
type input "57509172"
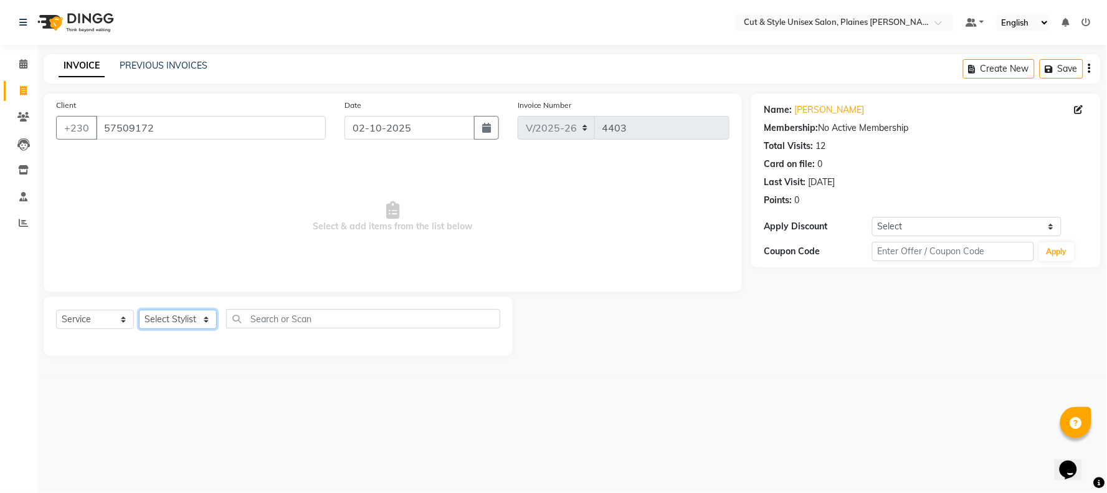
click at [174, 319] on select "Select Stylist [PERSON_NAME] Manager [PERSON_NAME]" at bounding box center [178, 319] width 78 height 19
select select "68908"
click at [139, 310] on select "Select Stylist [PERSON_NAME] Manager [PERSON_NAME]" at bounding box center [178, 319] width 78 height 19
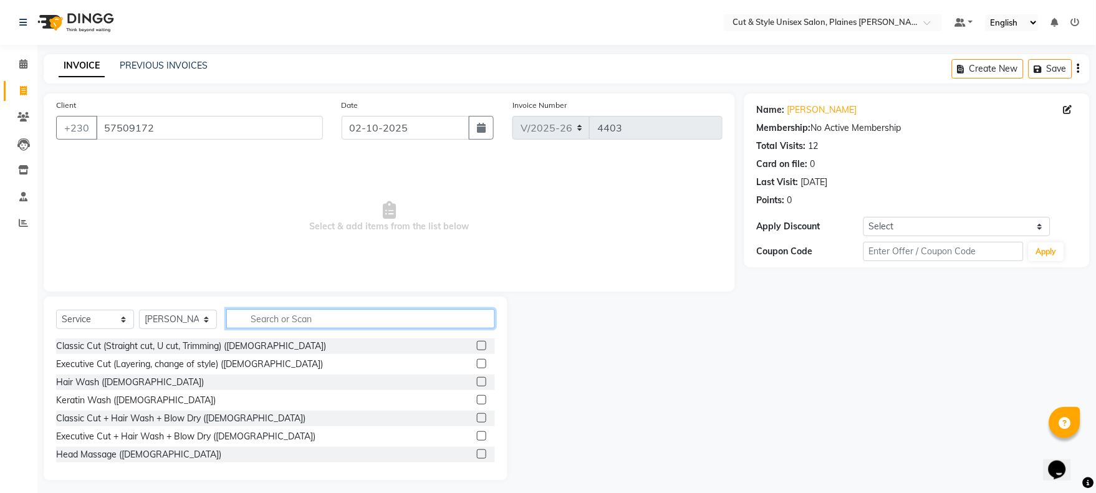
click at [270, 317] on input "text" at bounding box center [360, 318] width 269 height 19
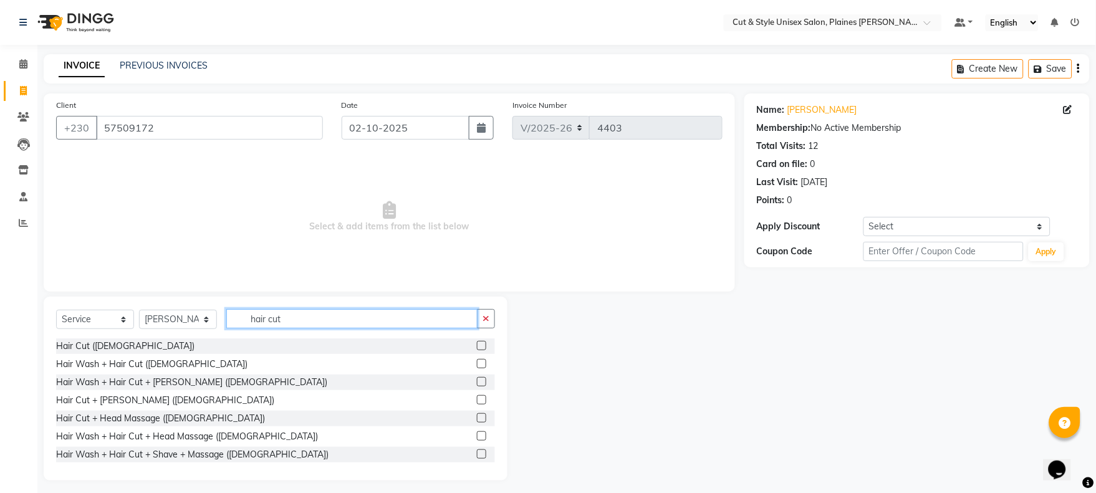
type input "hair cut"
click at [477, 382] on label at bounding box center [481, 381] width 9 height 9
click at [477, 382] on input "checkbox" at bounding box center [481, 382] width 8 height 8
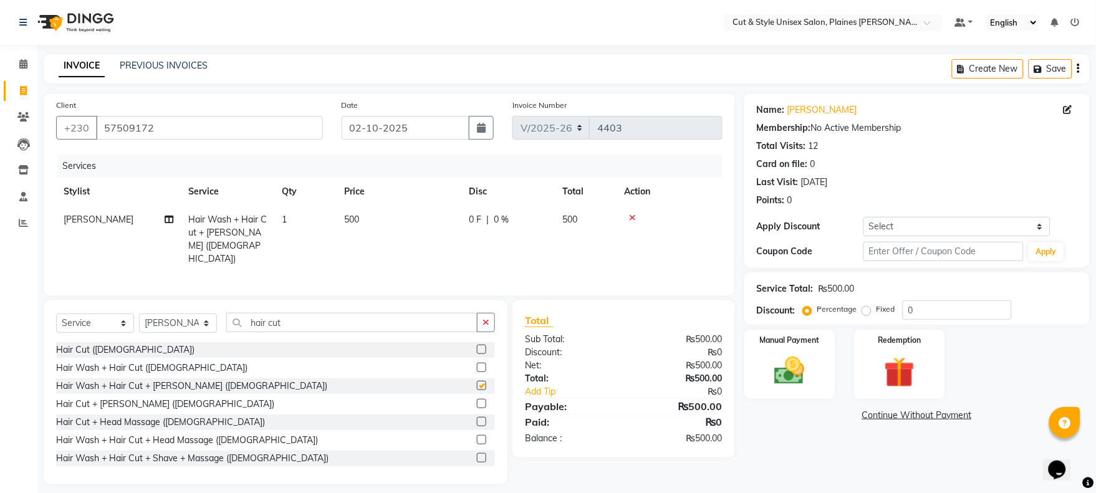
checkbox input "false"
drag, startPoint x: 800, startPoint y: 371, endPoint x: 803, endPoint y: 378, distance: 7.9
click at [800, 371] on img at bounding box center [789, 371] width 52 height 37
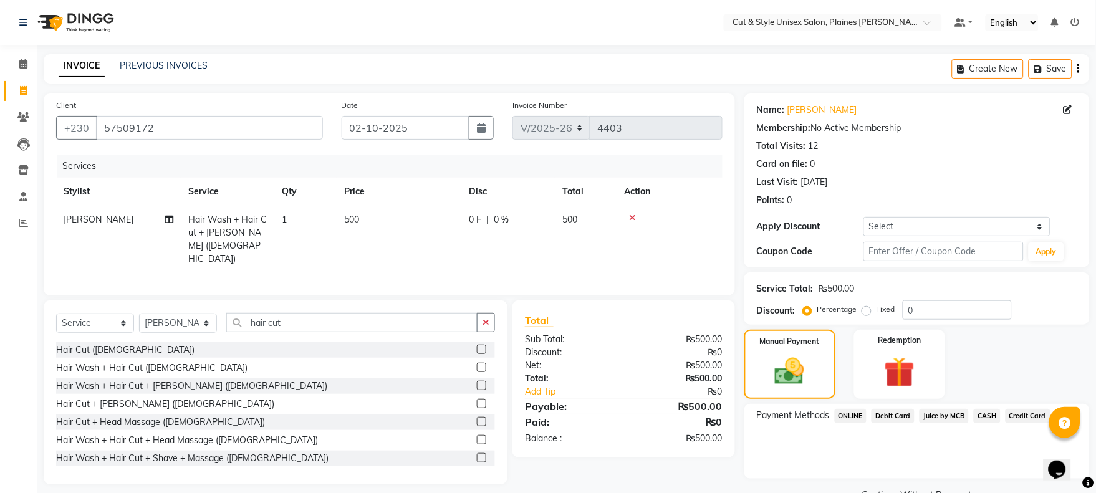
click at [980, 404] on div "Payment Methods ONLINE Debit Card Juice by MCB CASH Credit Card" at bounding box center [916, 441] width 345 height 75
click at [981, 410] on span "CASH" at bounding box center [986, 416] width 27 height 14
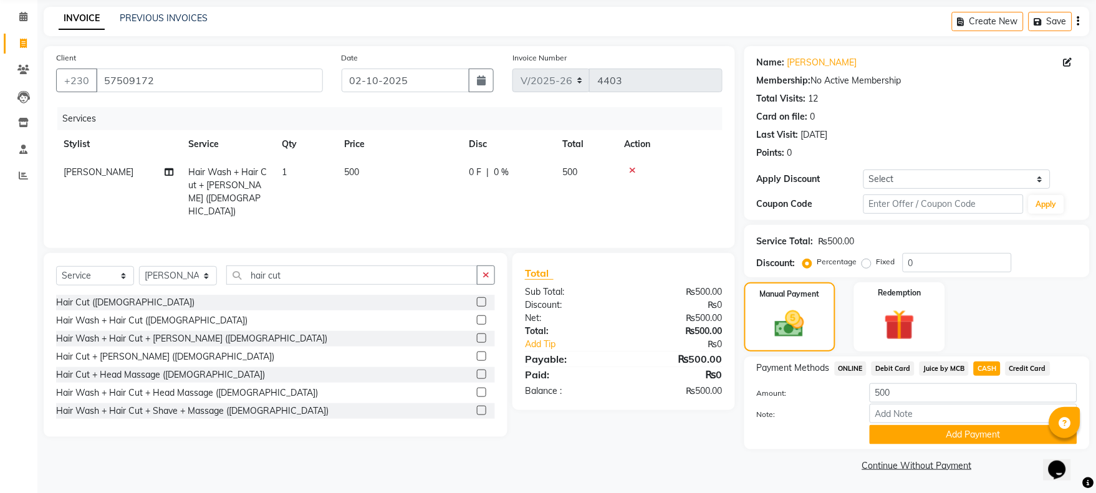
click at [991, 434] on button "Add Payment" at bounding box center [973, 434] width 208 height 19
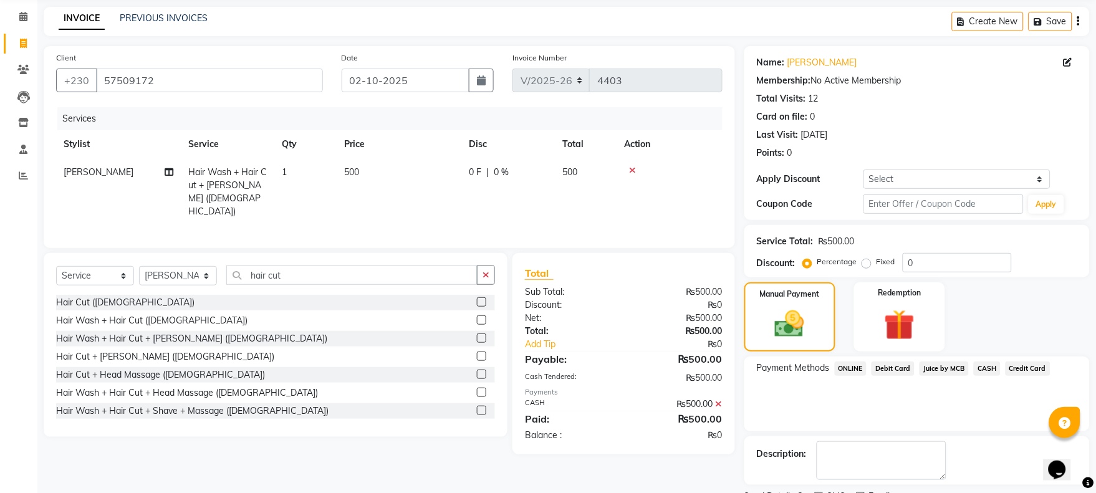
scroll to position [100, 0]
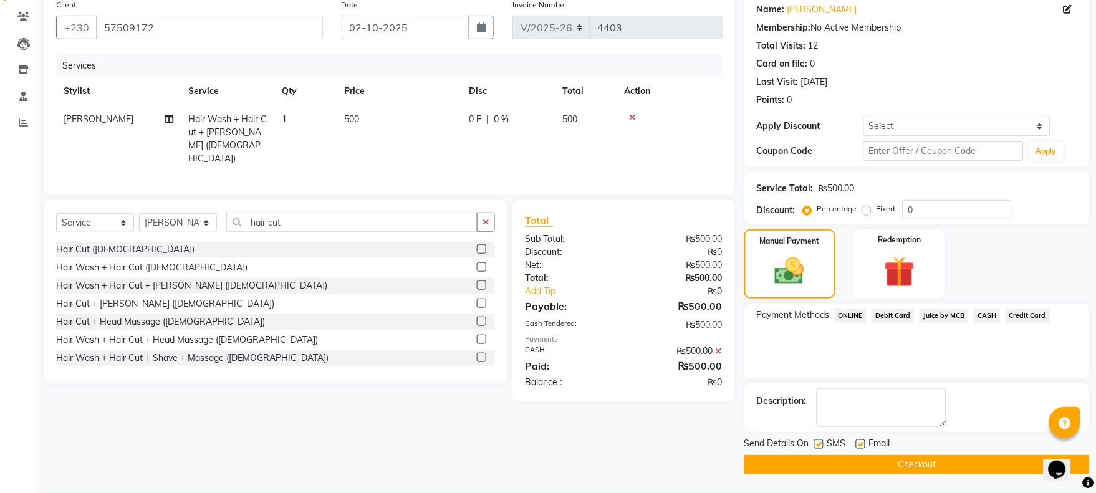
click at [989, 457] on button "Checkout" at bounding box center [916, 464] width 345 height 19
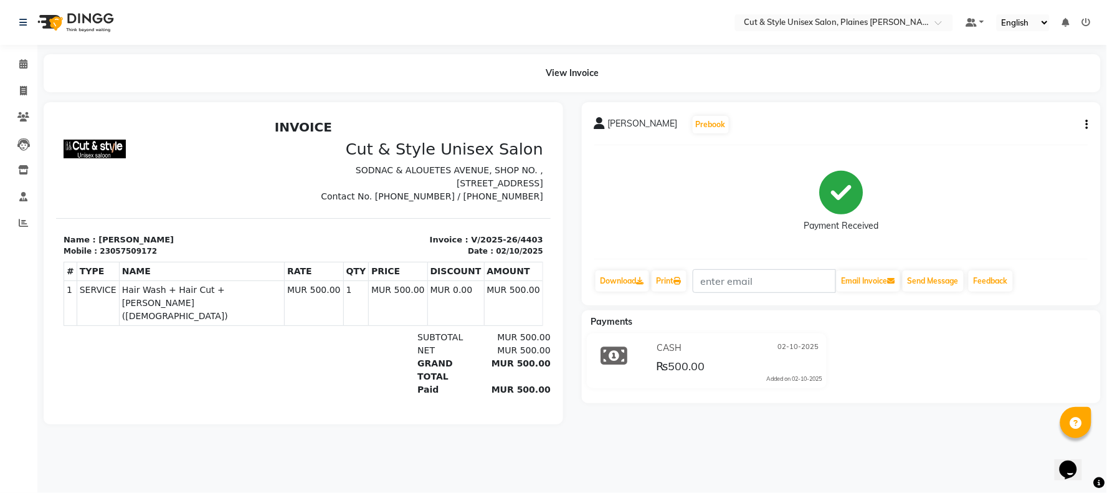
drag, startPoint x: 90, startPoint y: 21, endPoint x: 113, endPoint y: 21, distance: 23.7
click at [90, 20] on img at bounding box center [74, 22] width 85 height 35
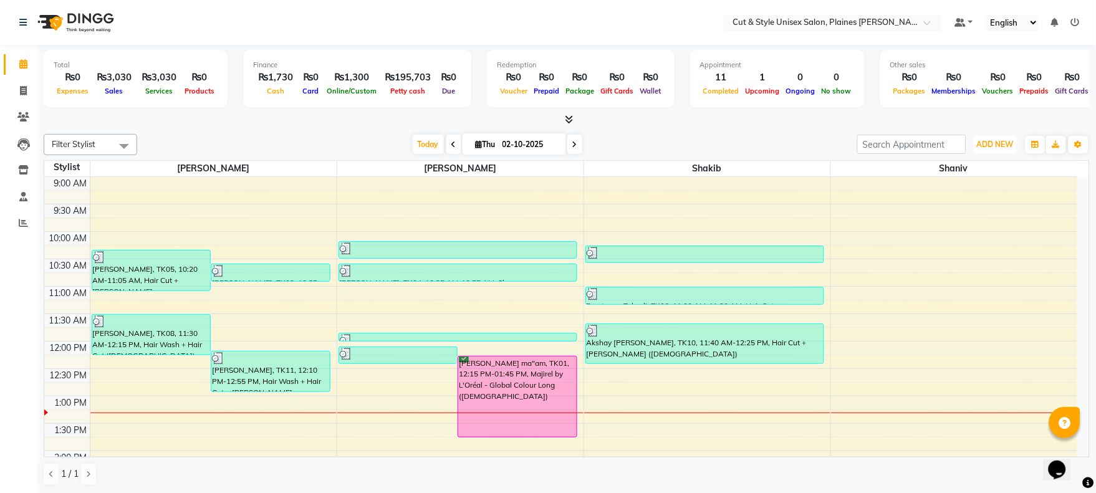
drag, startPoint x: 1000, startPoint y: 143, endPoint x: 995, endPoint y: 172, distance: 29.0
click at [1000, 142] on span "ADD NEW" at bounding box center [995, 144] width 37 height 9
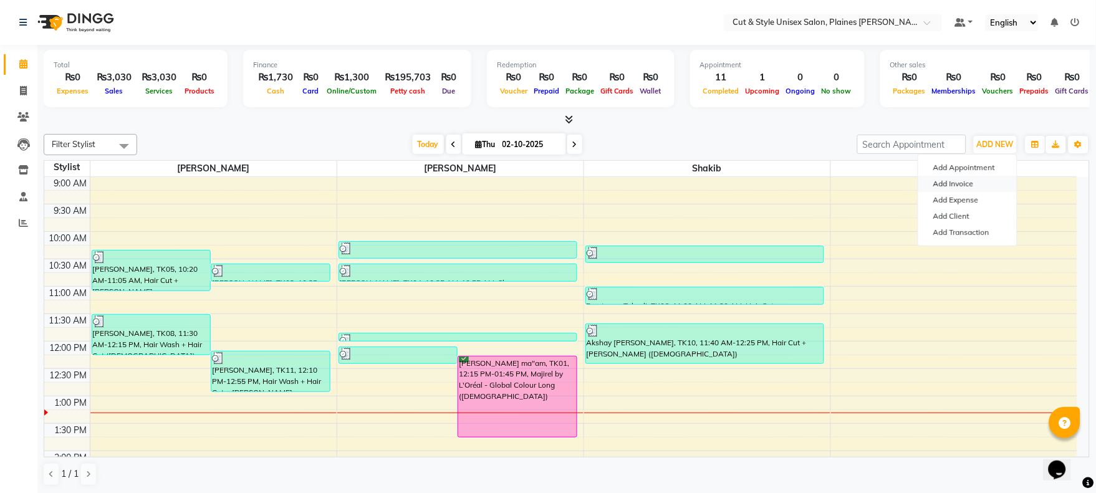
click at [986, 186] on link "Add Invoice" at bounding box center [967, 184] width 98 height 16
select select "service"
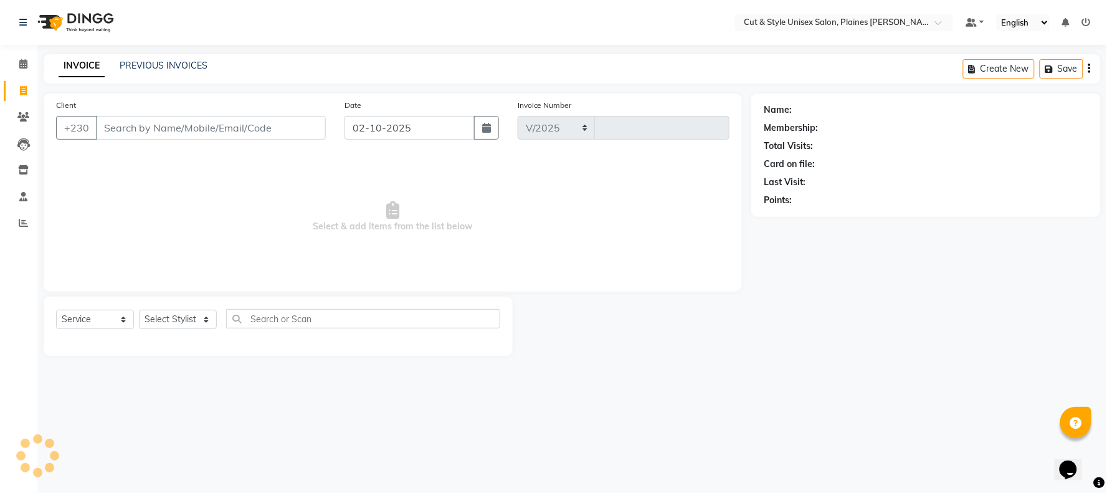
select select "7731"
type input "4404"
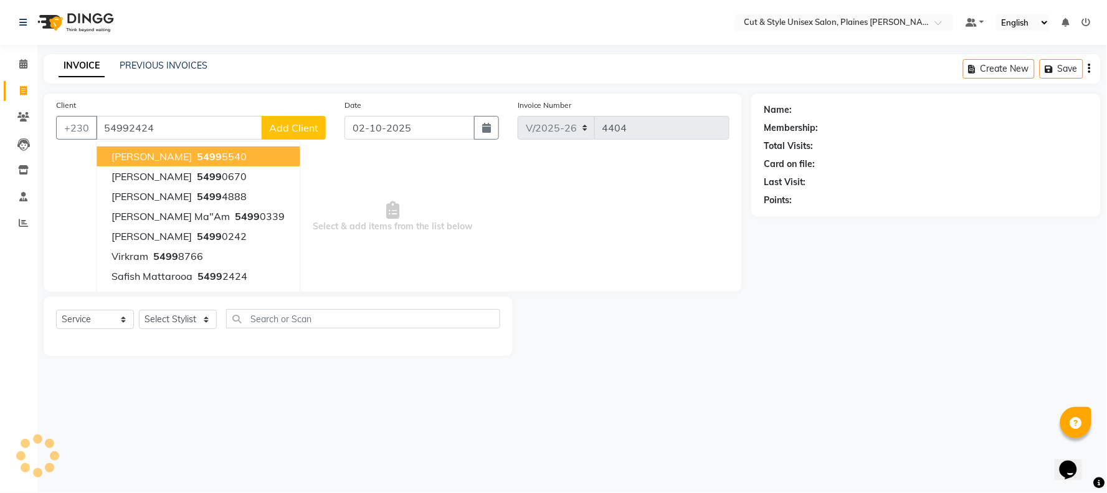
type input "54992424"
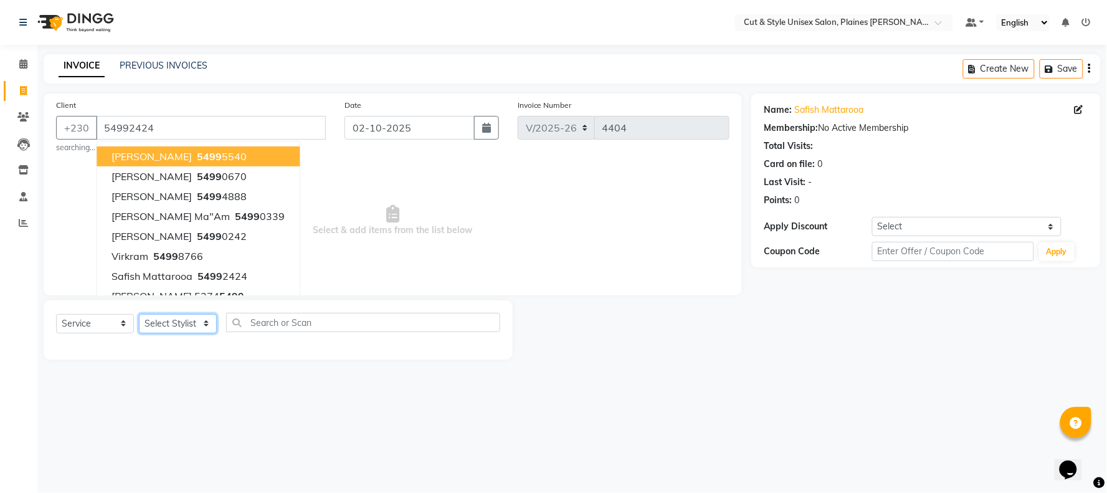
click at [203, 323] on select "Select Stylist [PERSON_NAME] Manager [PERSON_NAME]" at bounding box center [178, 323] width 78 height 19
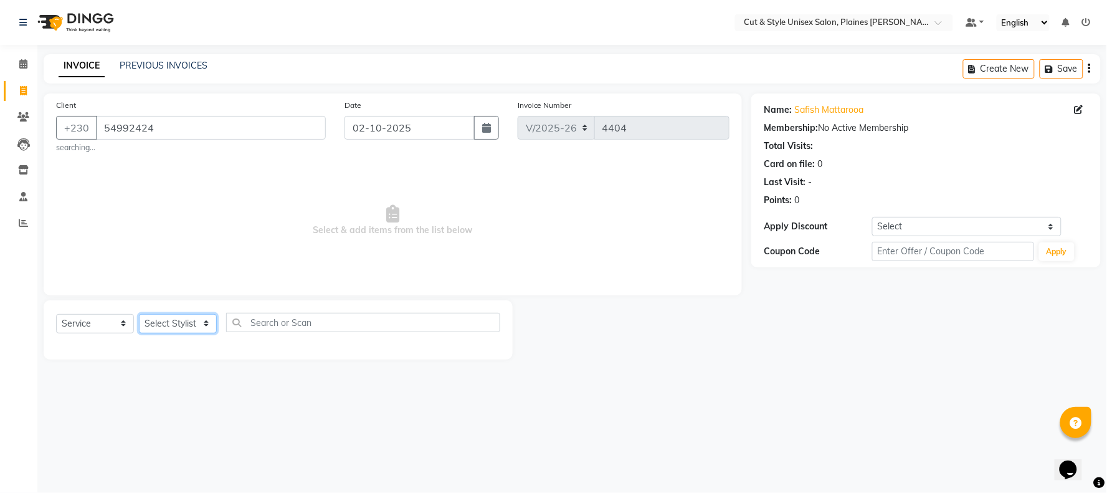
select select "68910"
click at [139, 314] on select "Select Stylist [PERSON_NAME] Manager [PERSON_NAME]" at bounding box center [178, 323] width 78 height 19
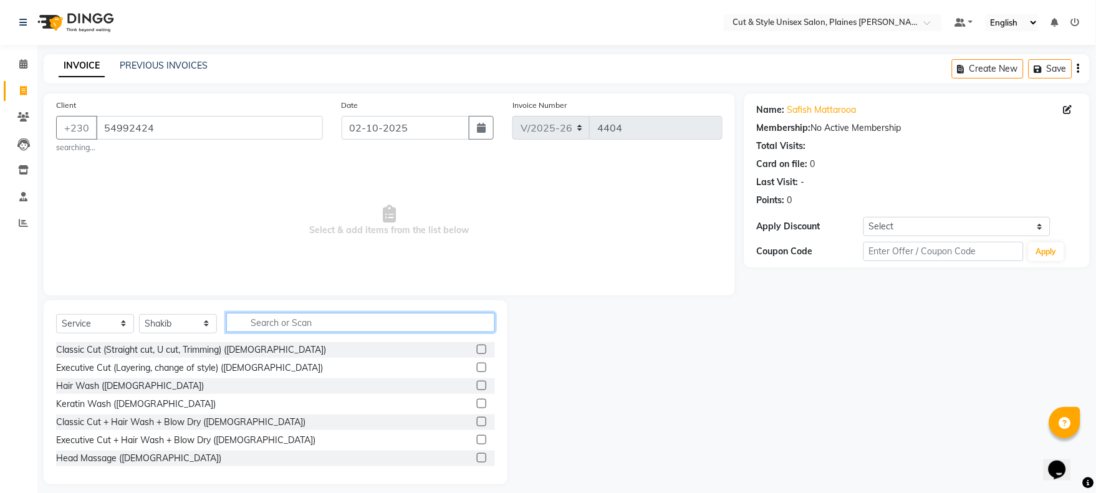
click at [290, 315] on input "text" at bounding box center [360, 322] width 269 height 19
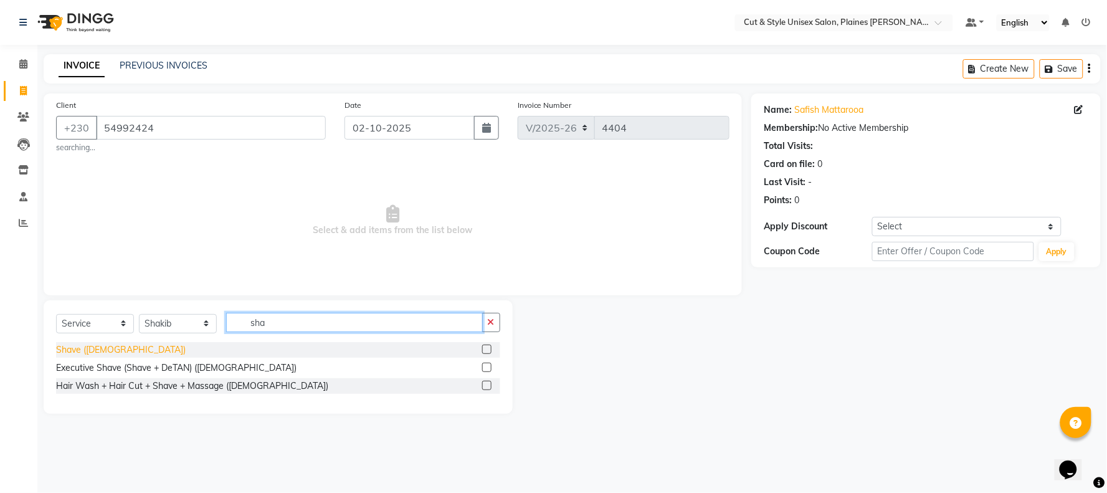
type input "sha"
click at [93, 348] on div "Shave ([DEMOGRAPHIC_DATA])" at bounding box center [121, 349] width 130 height 13
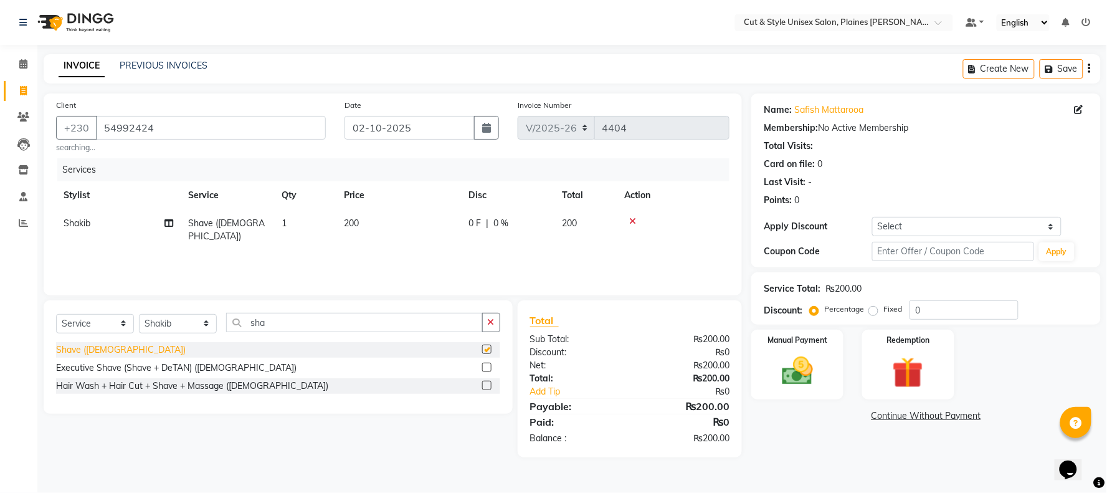
checkbox input "false"
click at [791, 375] on img at bounding box center [797, 371] width 52 height 37
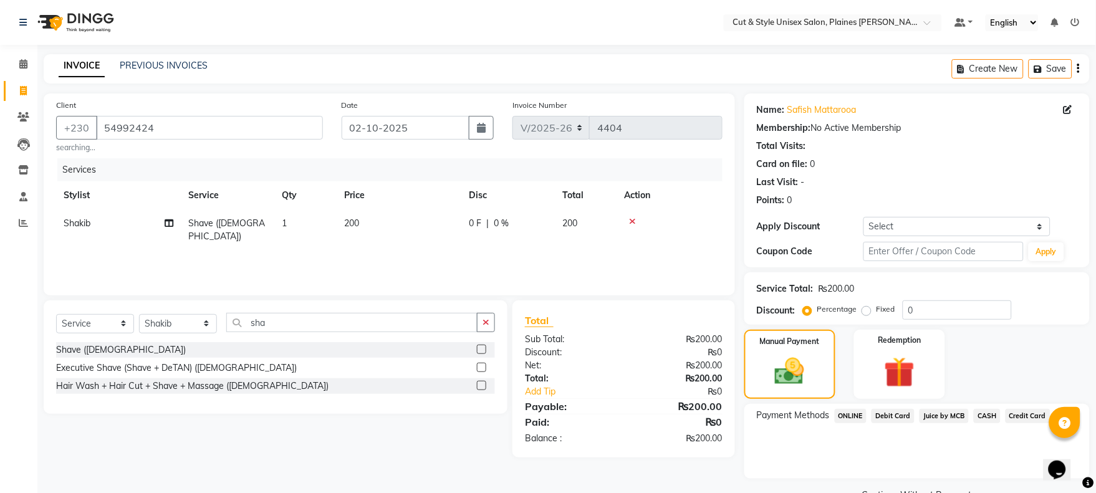
click at [894, 418] on span "Debit Card" at bounding box center [892, 416] width 43 height 14
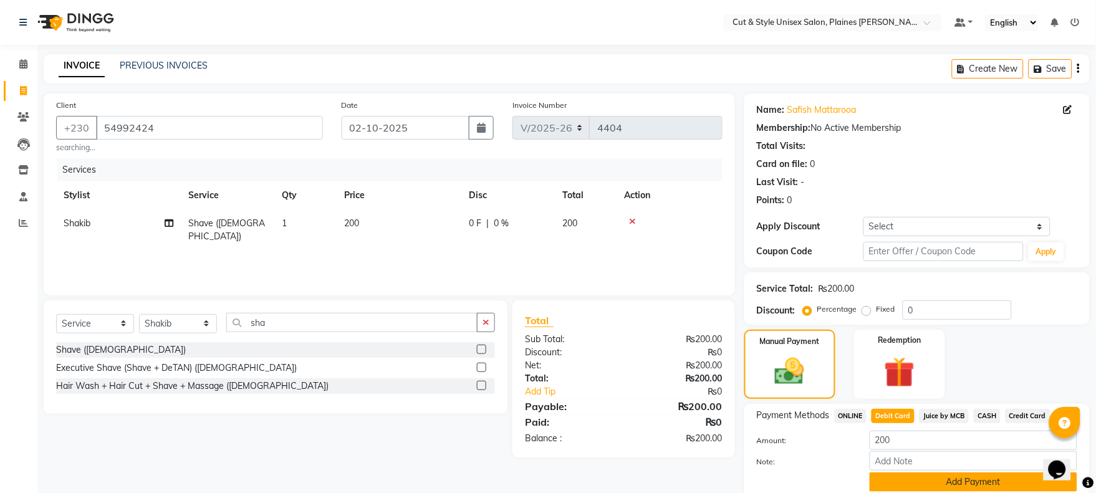
click at [949, 482] on button "Add Payment" at bounding box center [973, 481] width 208 height 19
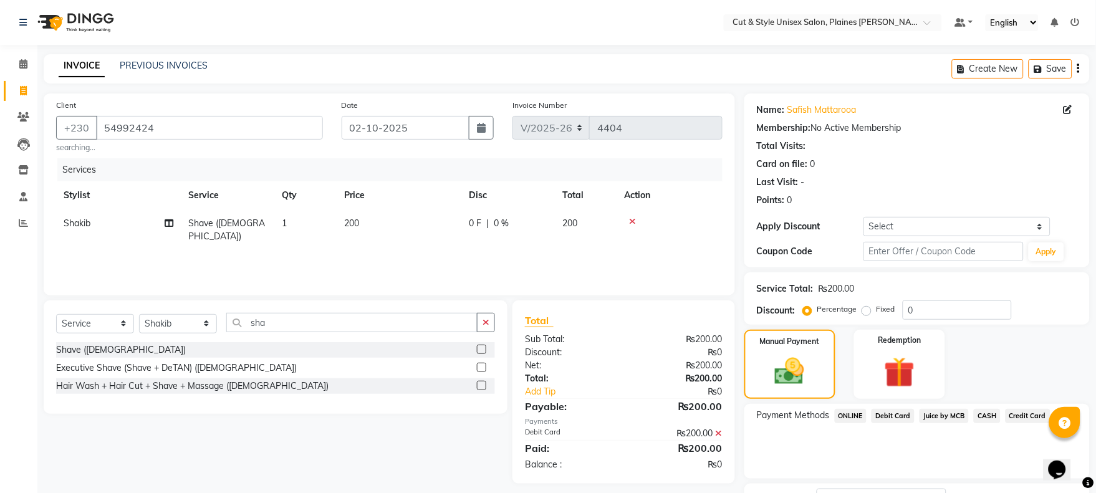
scroll to position [100, 0]
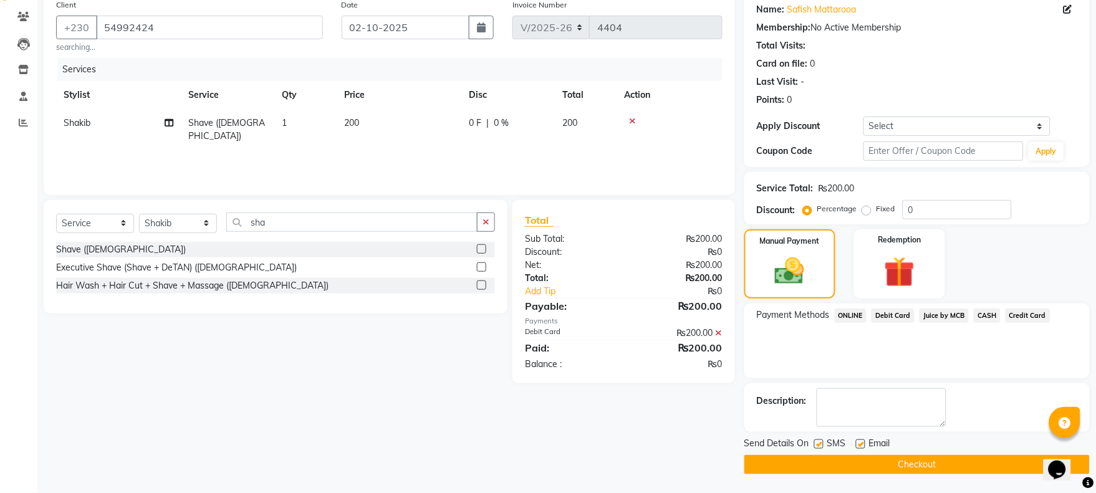
click at [944, 470] on button "Checkout" at bounding box center [916, 464] width 345 height 19
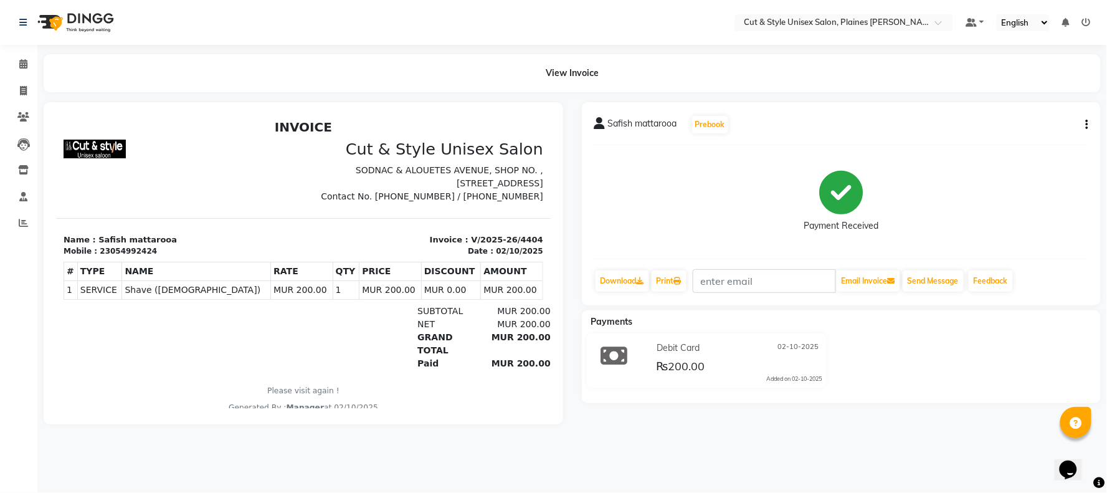
click at [50, 27] on img at bounding box center [74, 22] width 85 height 35
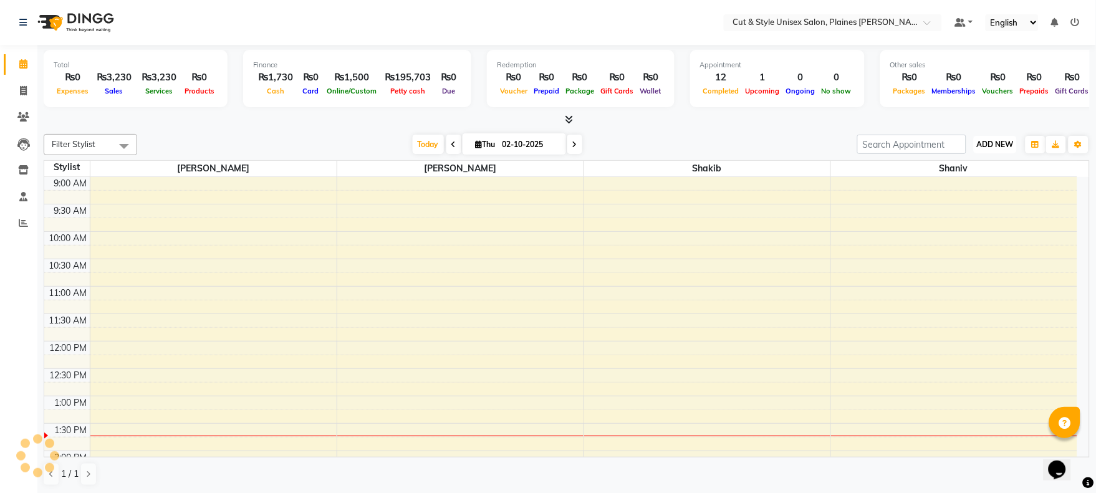
click at [1001, 145] on span "ADD NEW" at bounding box center [995, 144] width 37 height 9
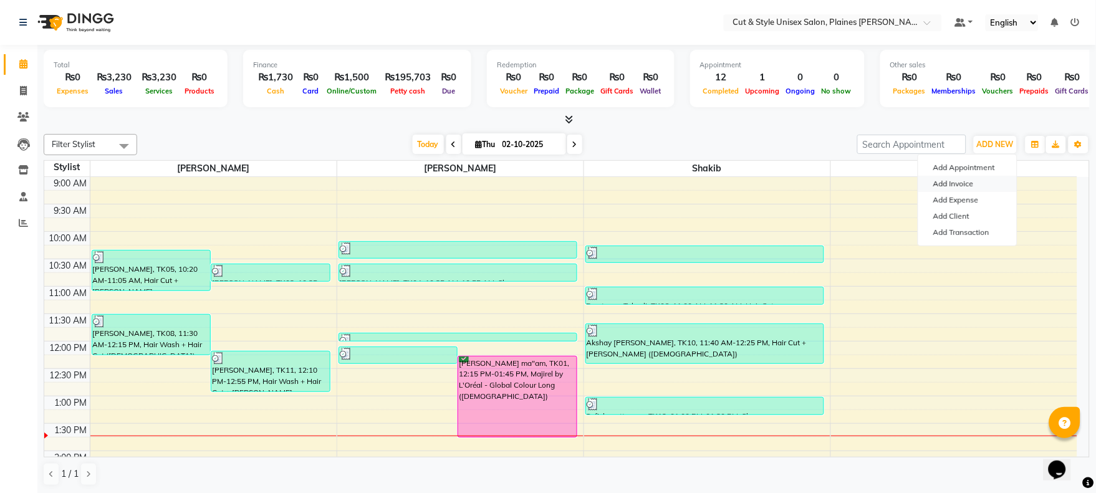
click at [954, 182] on link "Add Invoice" at bounding box center [967, 184] width 98 height 16
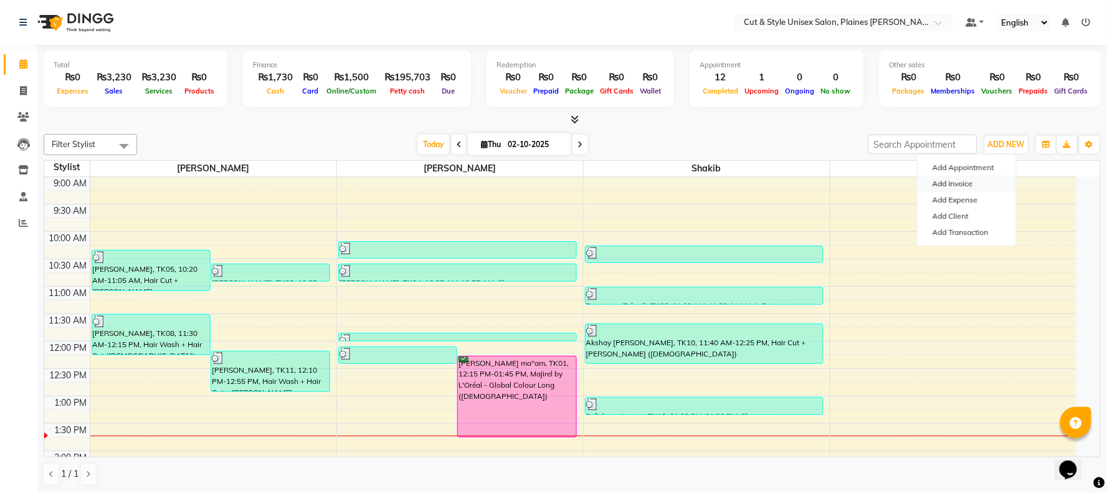
select select "service"
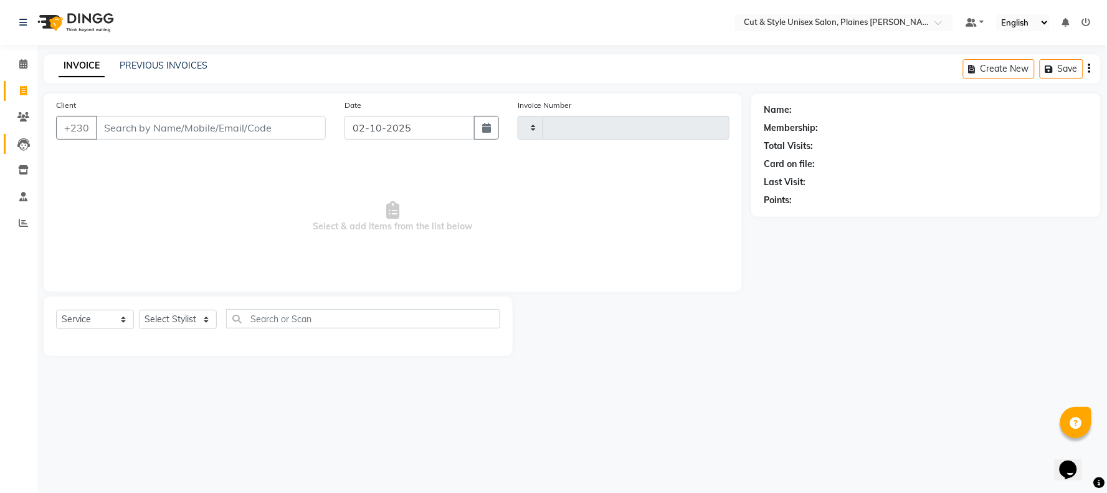
type input "4405"
select select "7731"
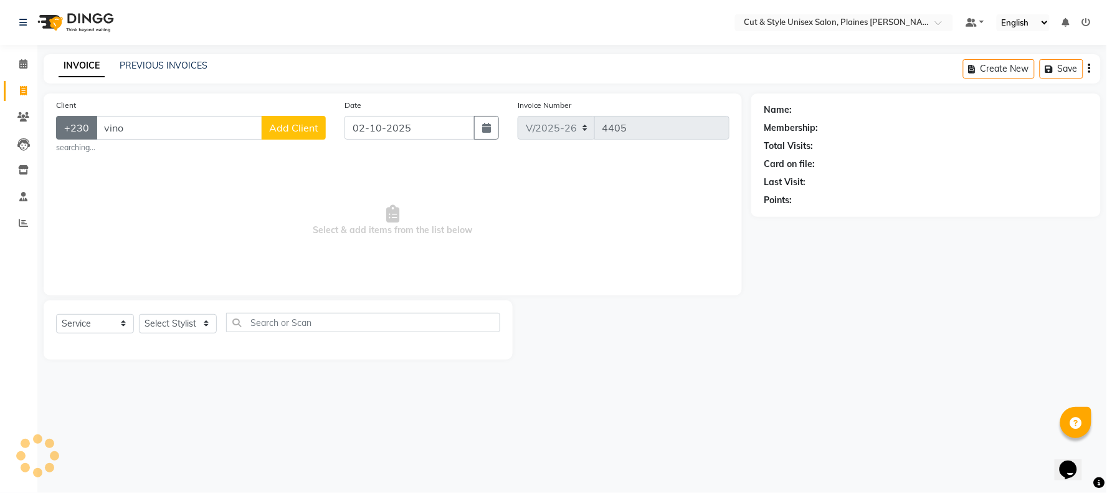
type input "vinod"
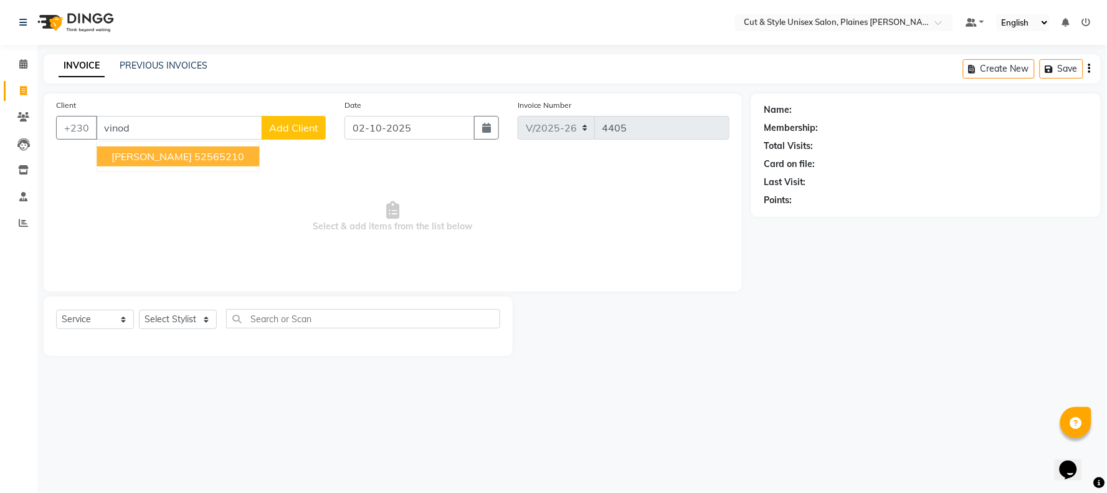
click at [50, 22] on img at bounding box center [74, 22] width 85 height 35
